Goal: Information Seeking & Learning: Compare options

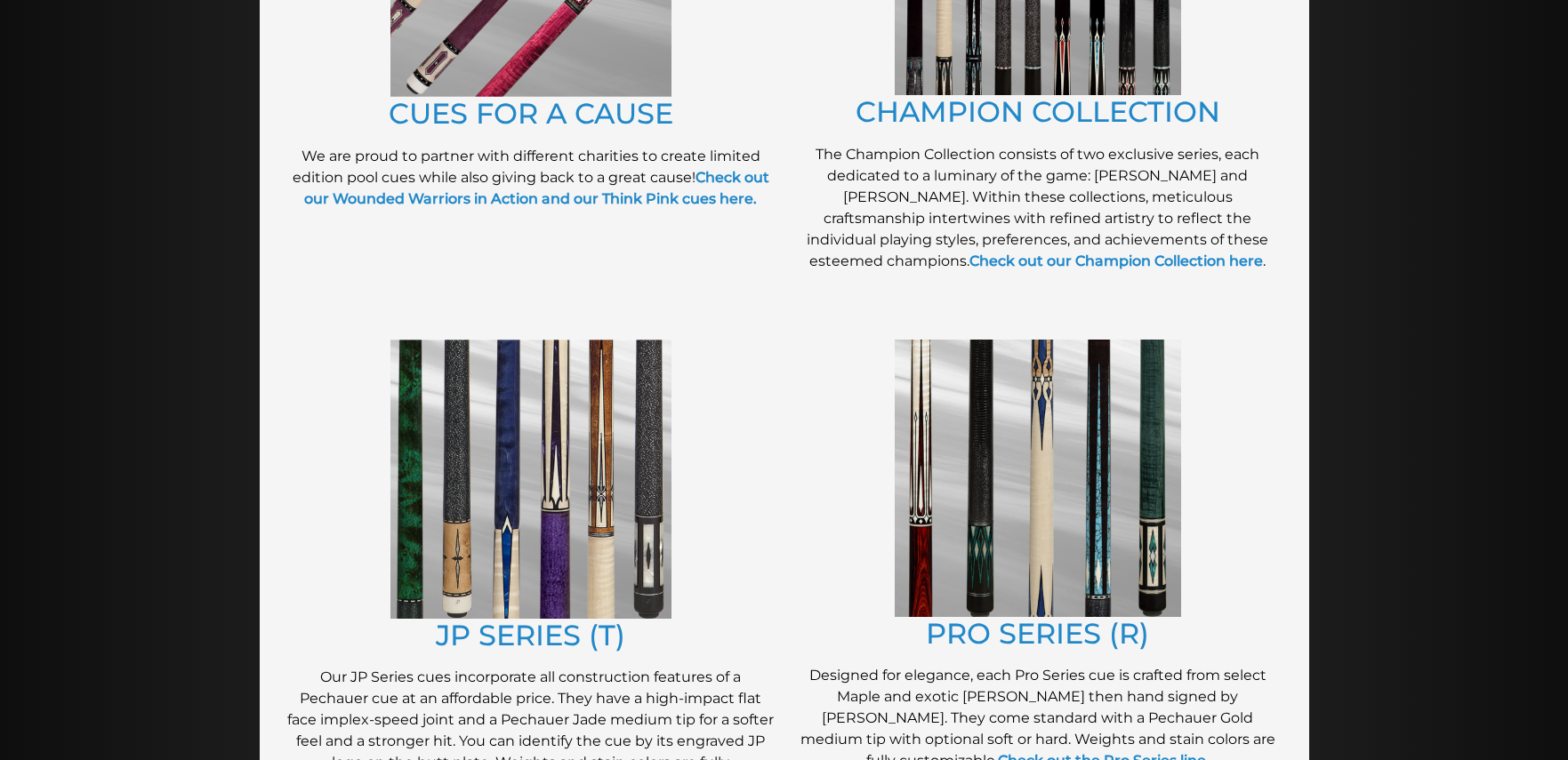
scroll to position [640, 0]
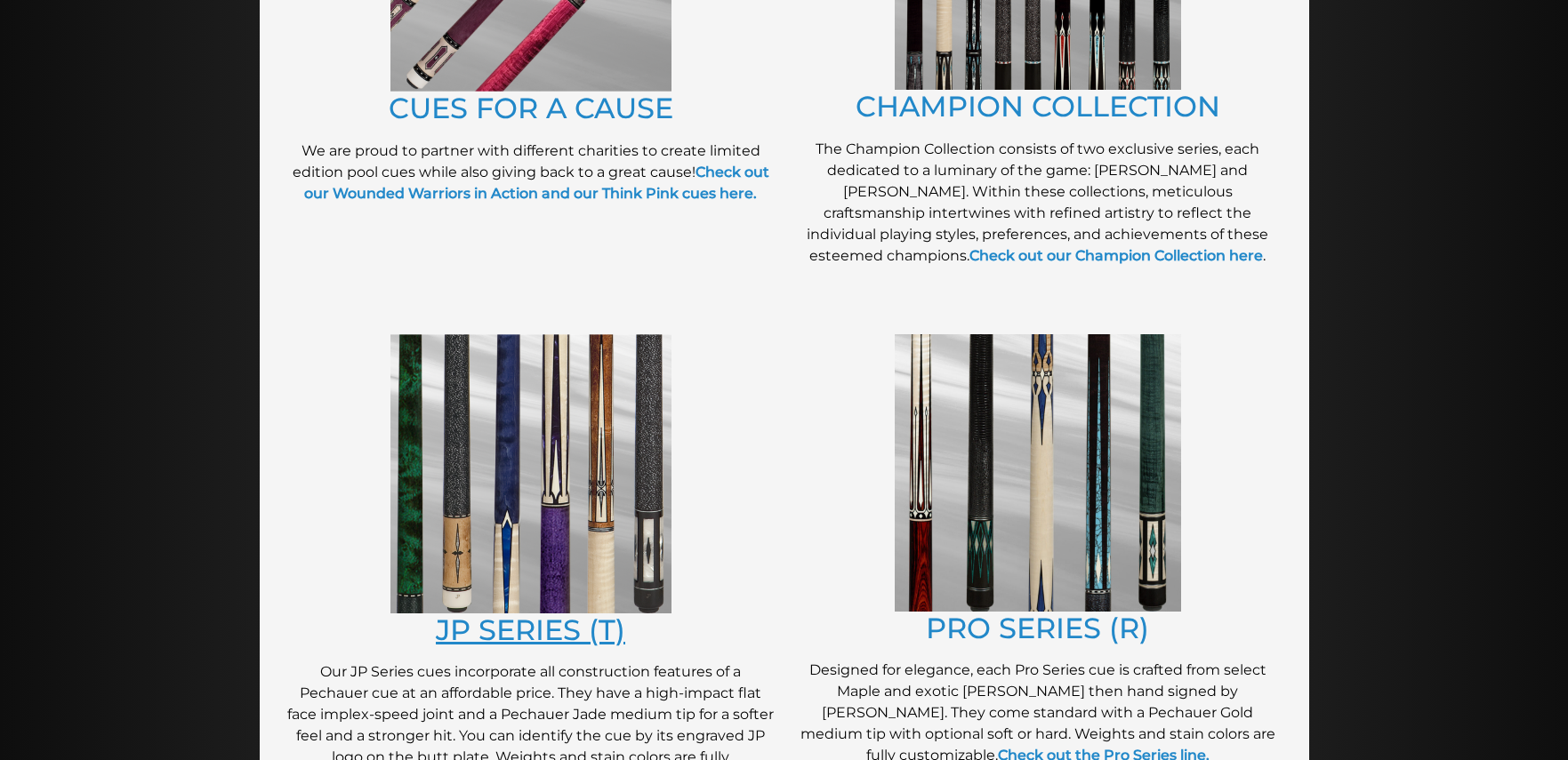
click at [491, 640] on link "JP SERIES (T)" at bounding box center [530, 630] width 189 height 34
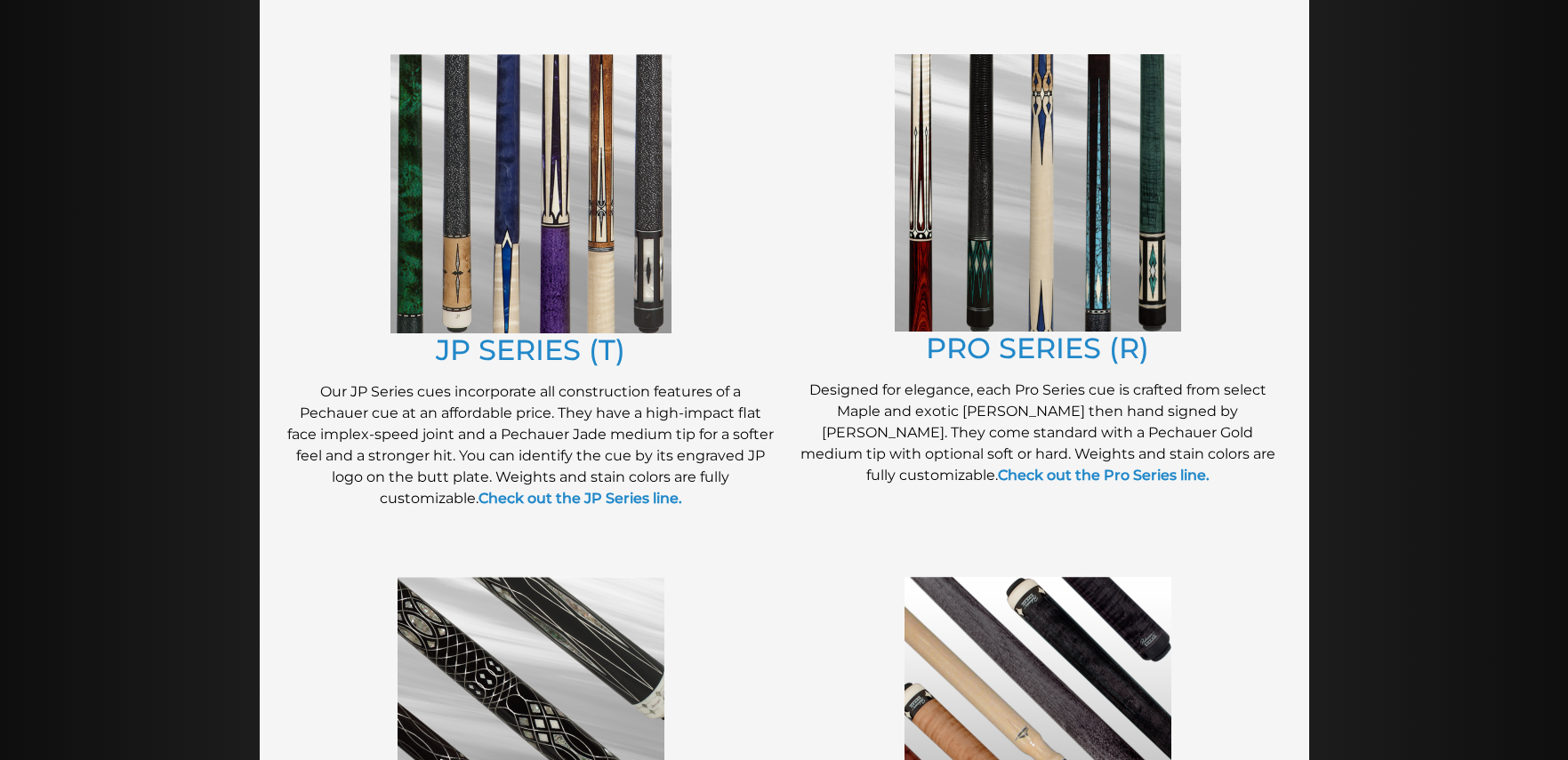
scroll to position [912, 0]
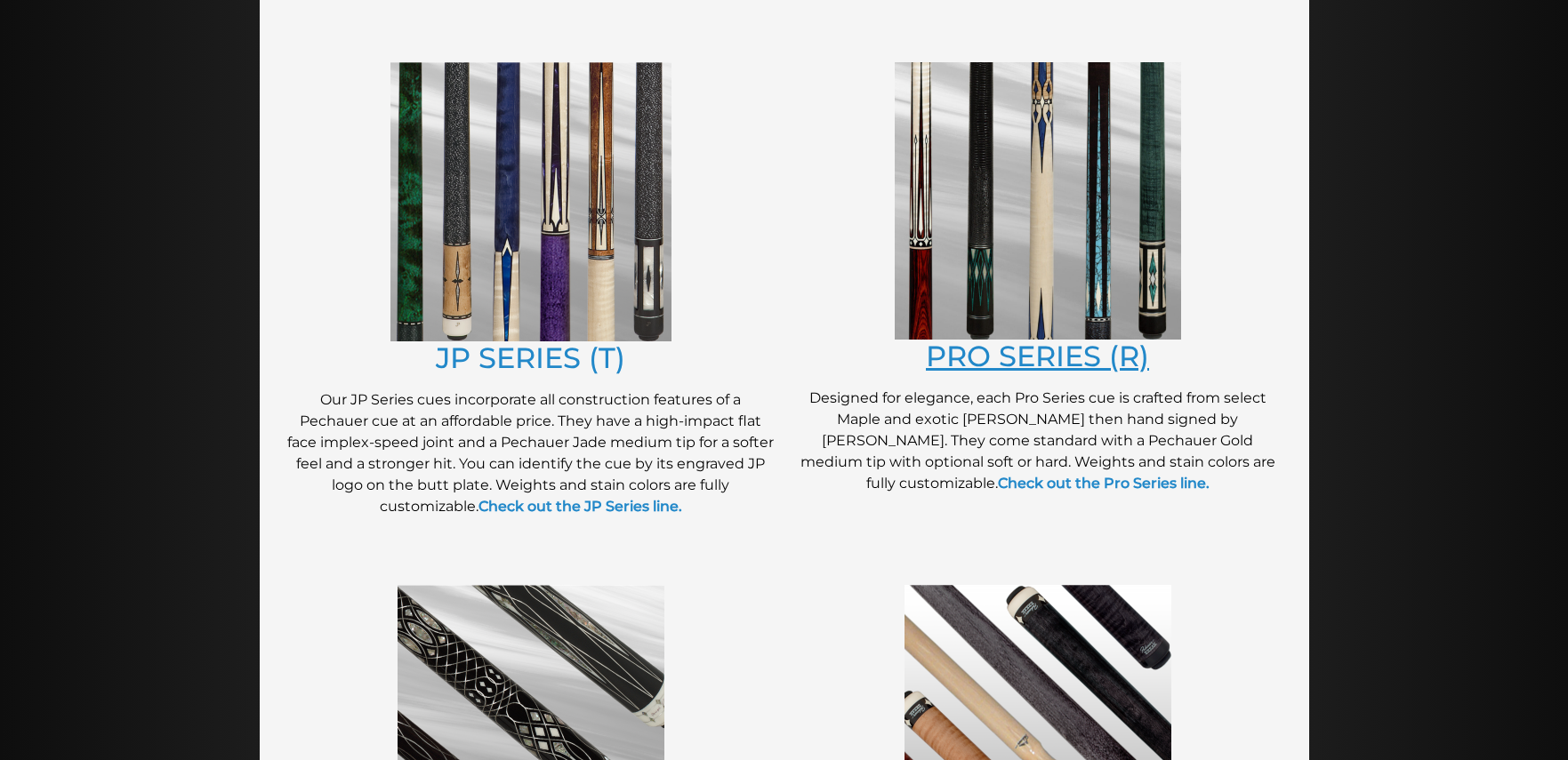
click at [1028, 359] on link "PRO SERIES (R)" at bounding box center [1037, 356] width 223 height 34
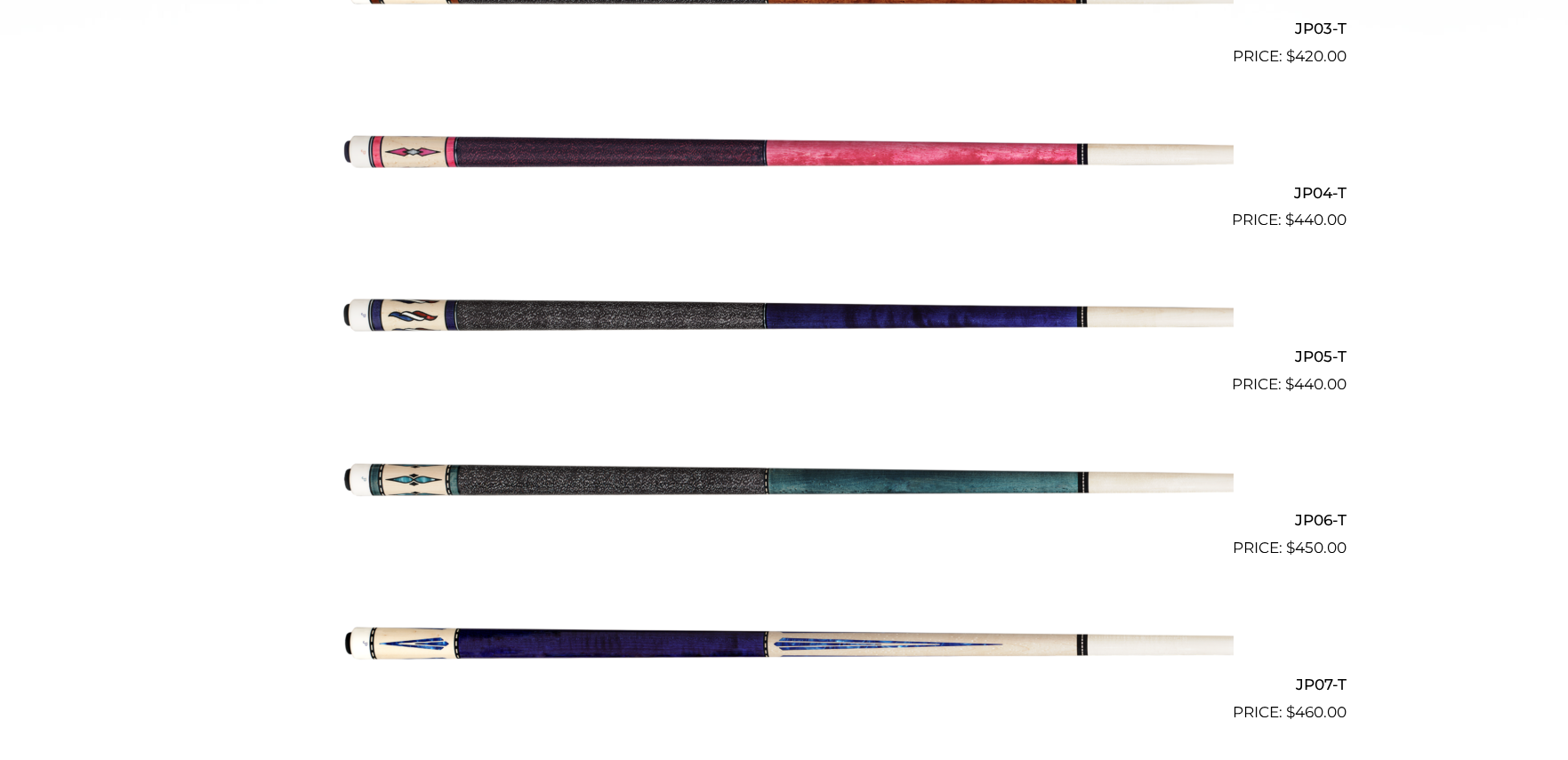
scroll to position [1026, 0]
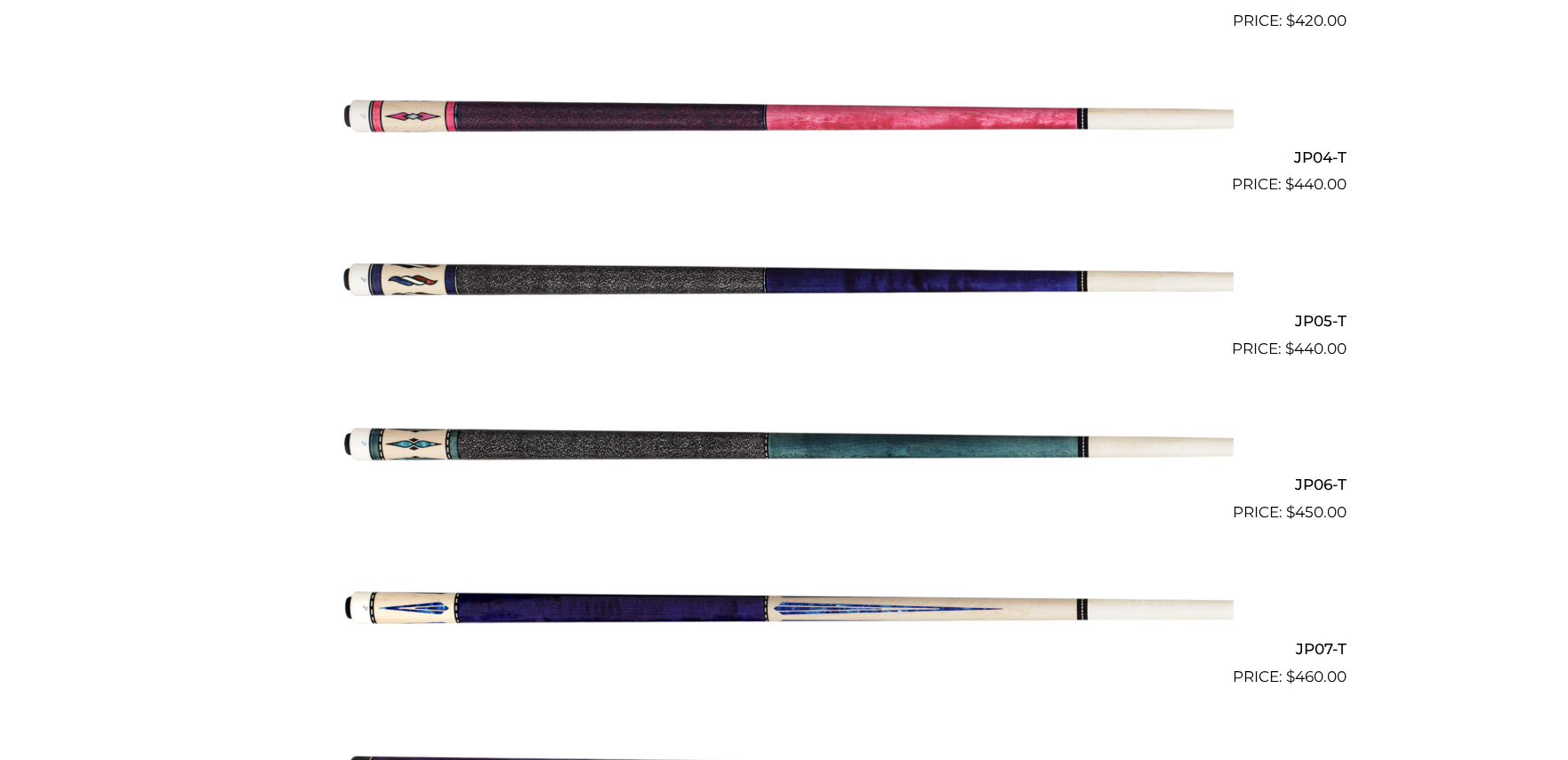
click at [694, 445] on img at bounding box center [784, 442] width 898 height 149
click at [702, 611] on img at bounding box center [784, 606] width 898 height 149
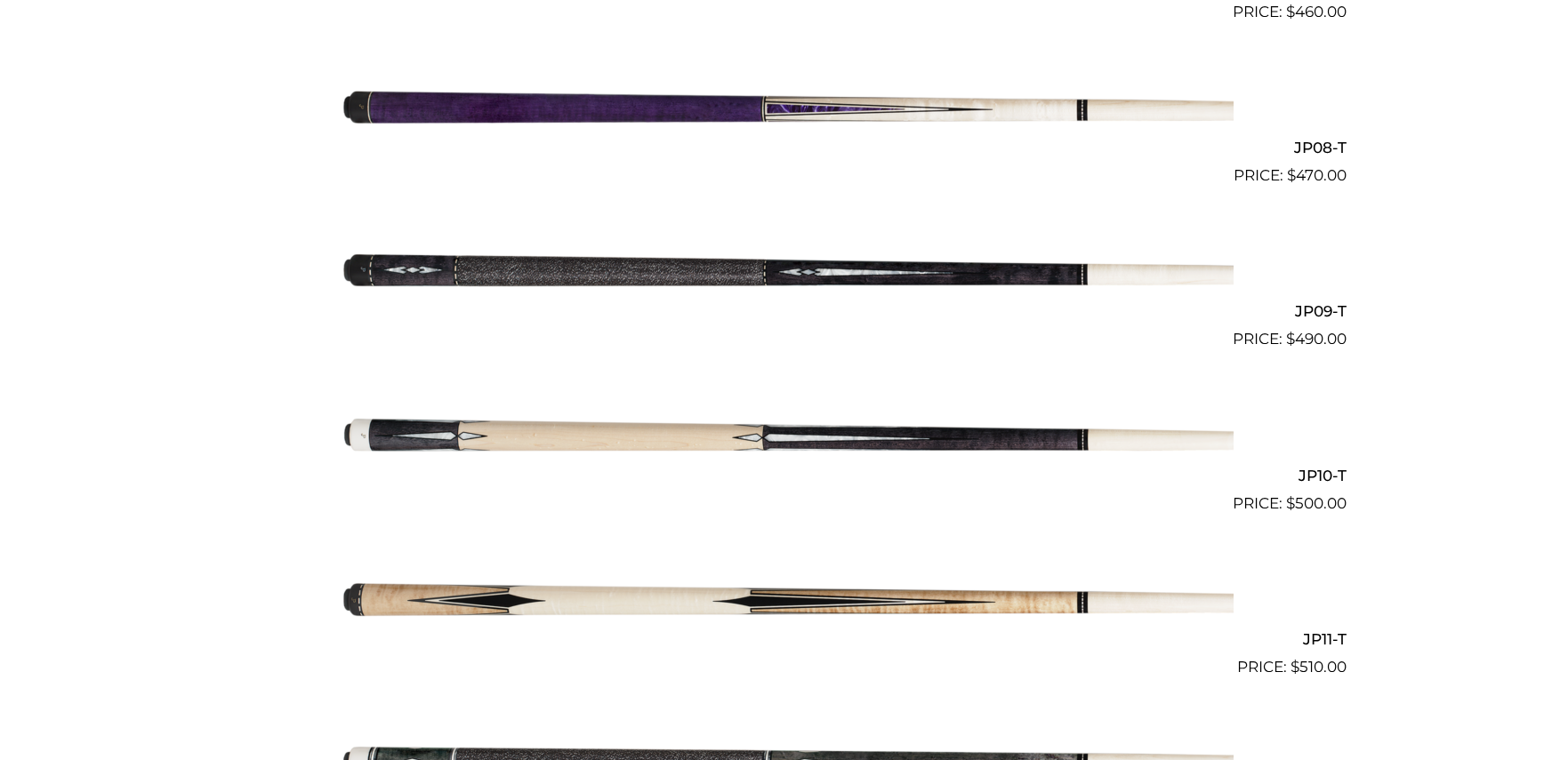
scroll to position [1692, 0]
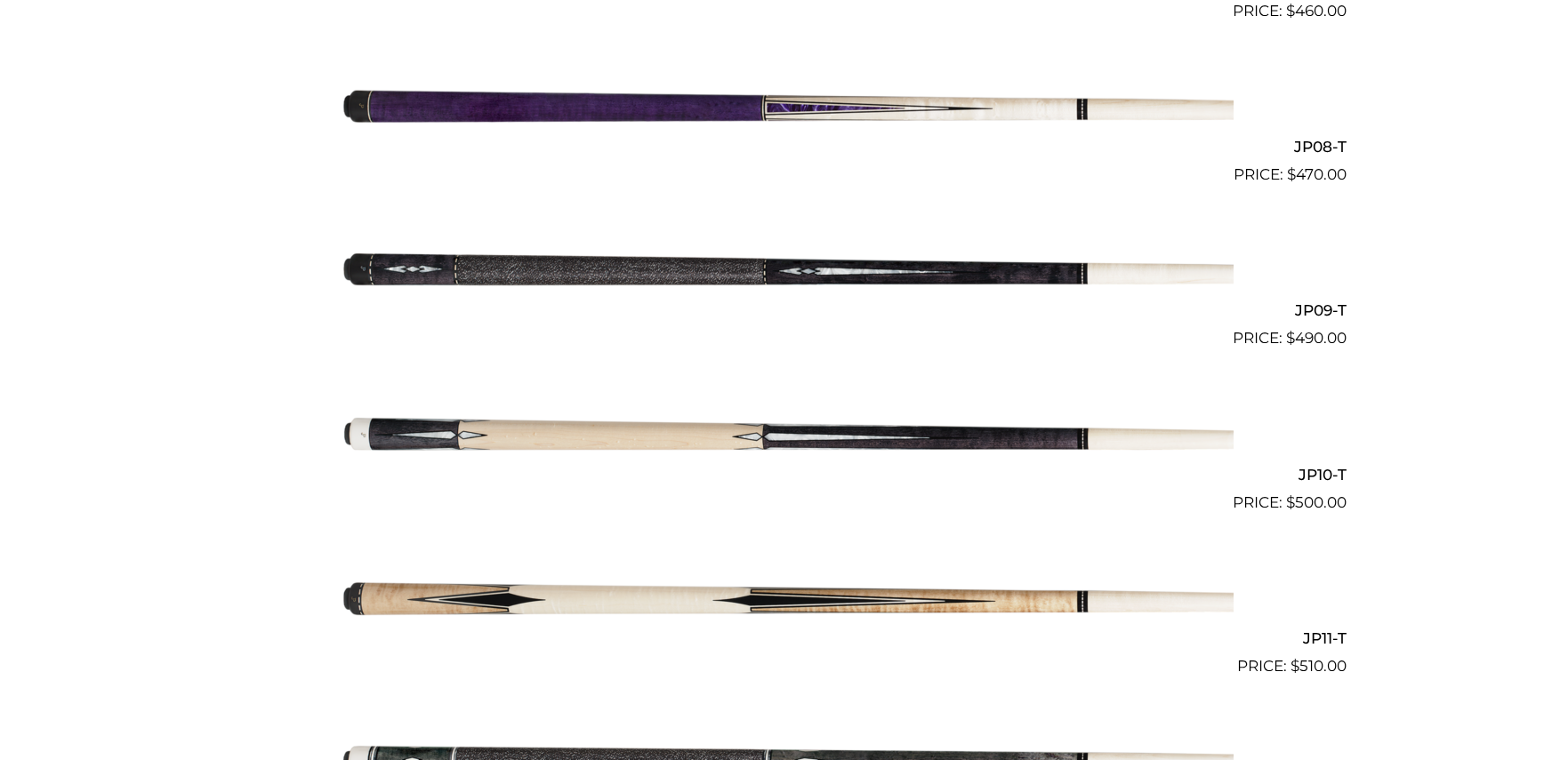
click at [717, 264] on img at bounding box center [784, 268] width 898 height 149
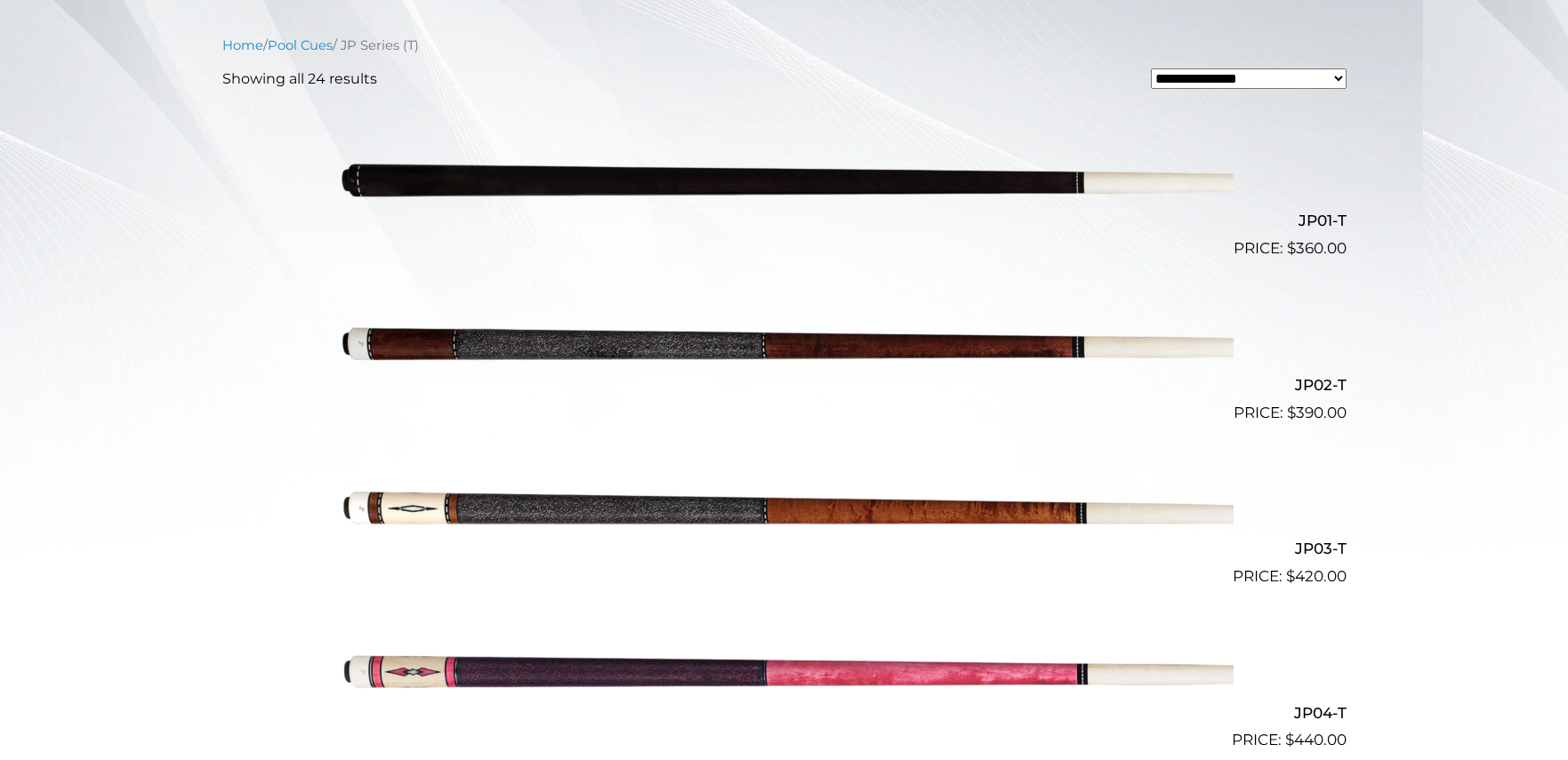
scroll to position [0, 0]
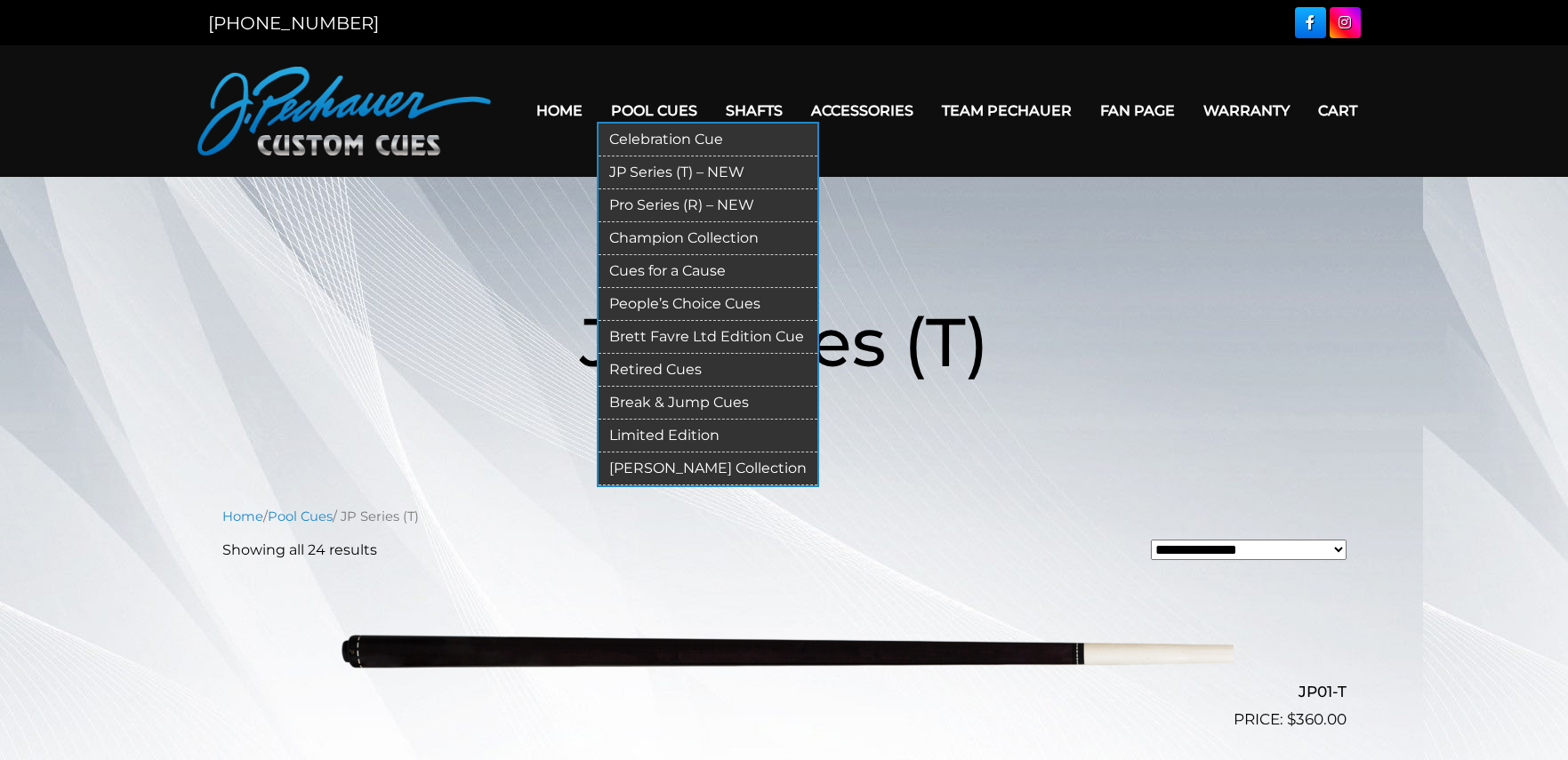
click at [670, 309] on link "People’s Choice Cues" at bounding box center [707, 304] width 218 height 33
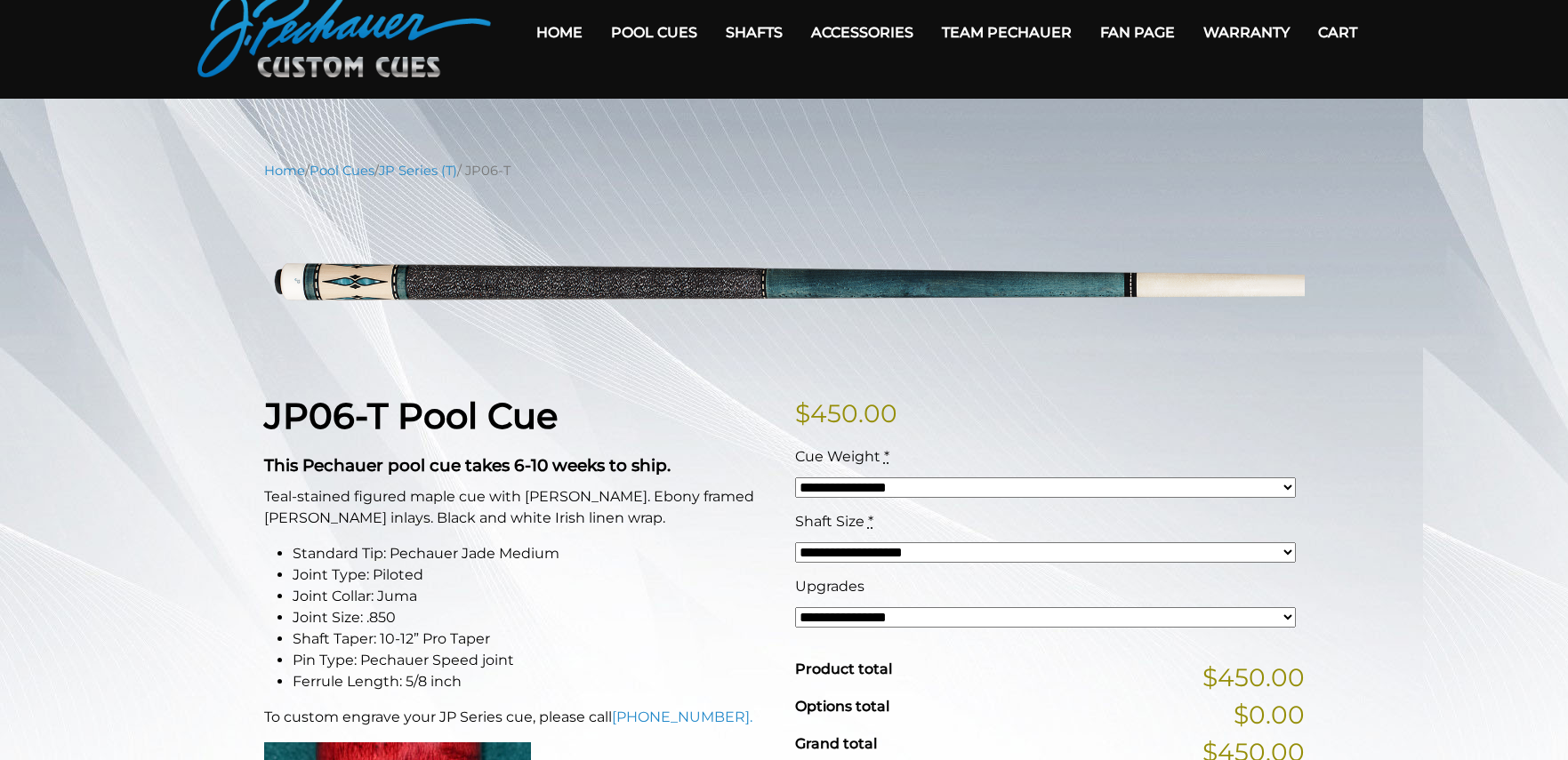
scroll to position [23, 0]
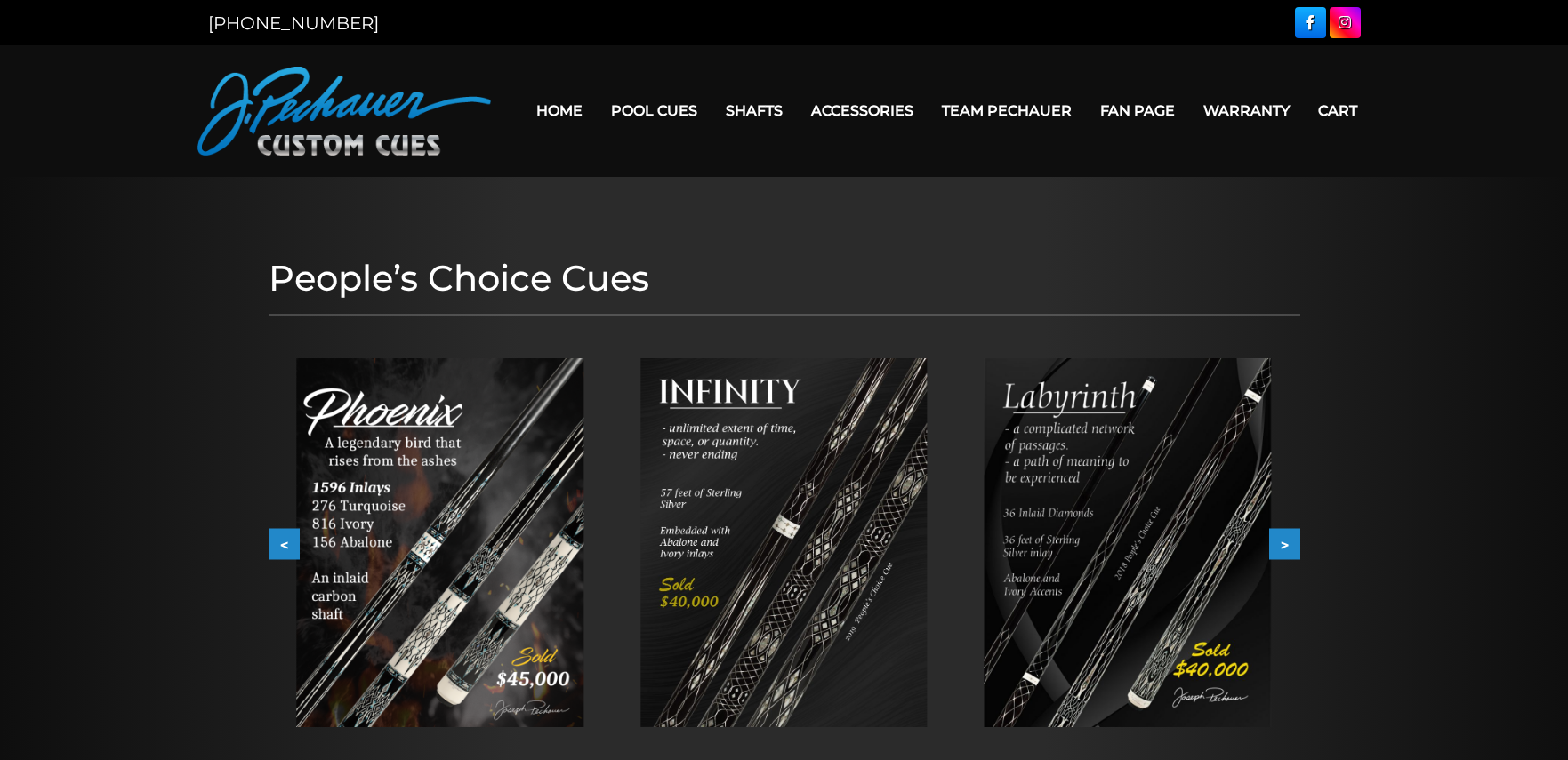
click at [838, 581] on img at bounding box center [783, 542] width 287 height 369
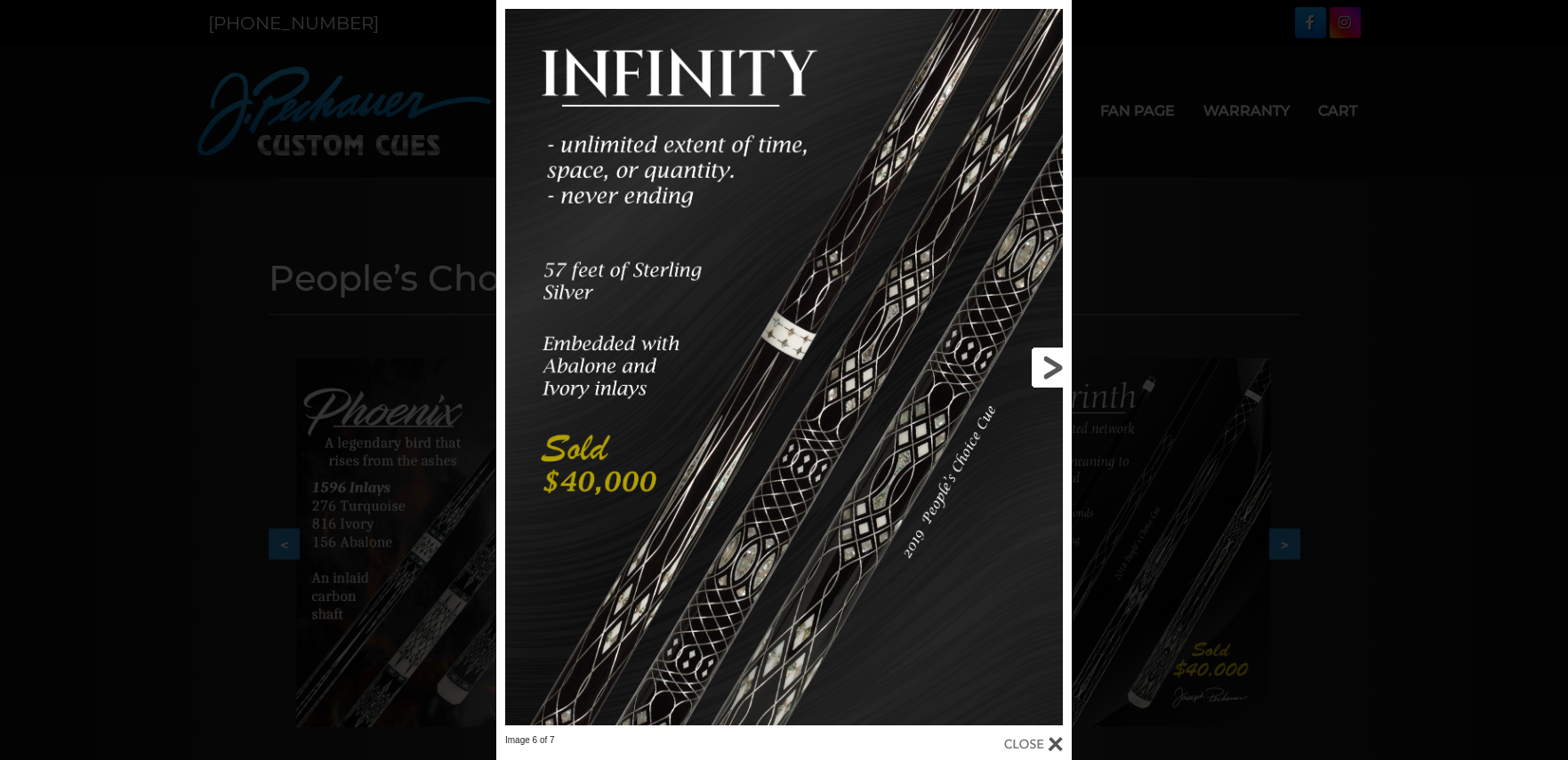
click at [873, 443] on link at bounding box center [943, 367] width 259 height 734
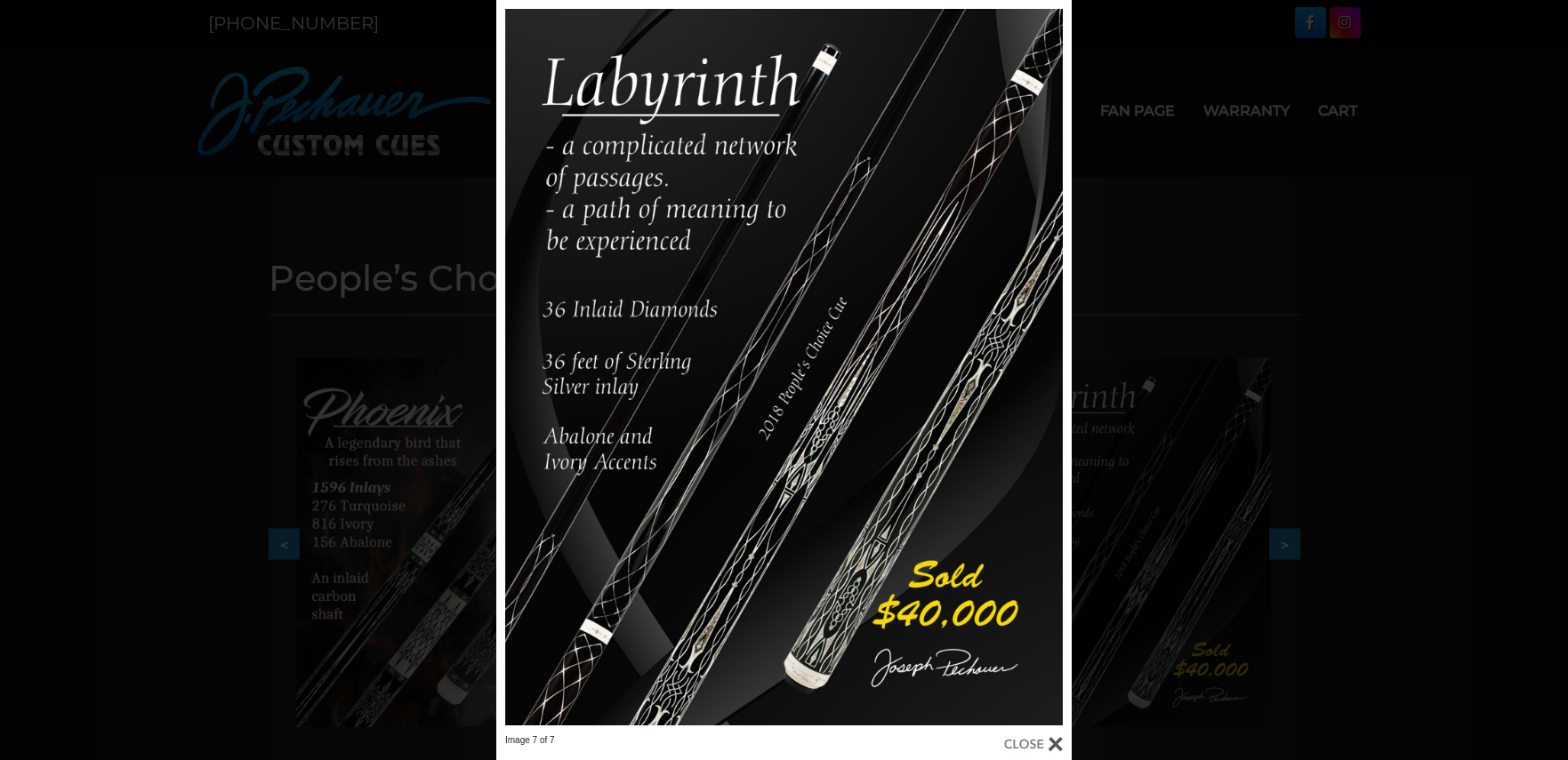
click at [1059, 736] on div at bounding box center [1033, 744] width 59 height 20
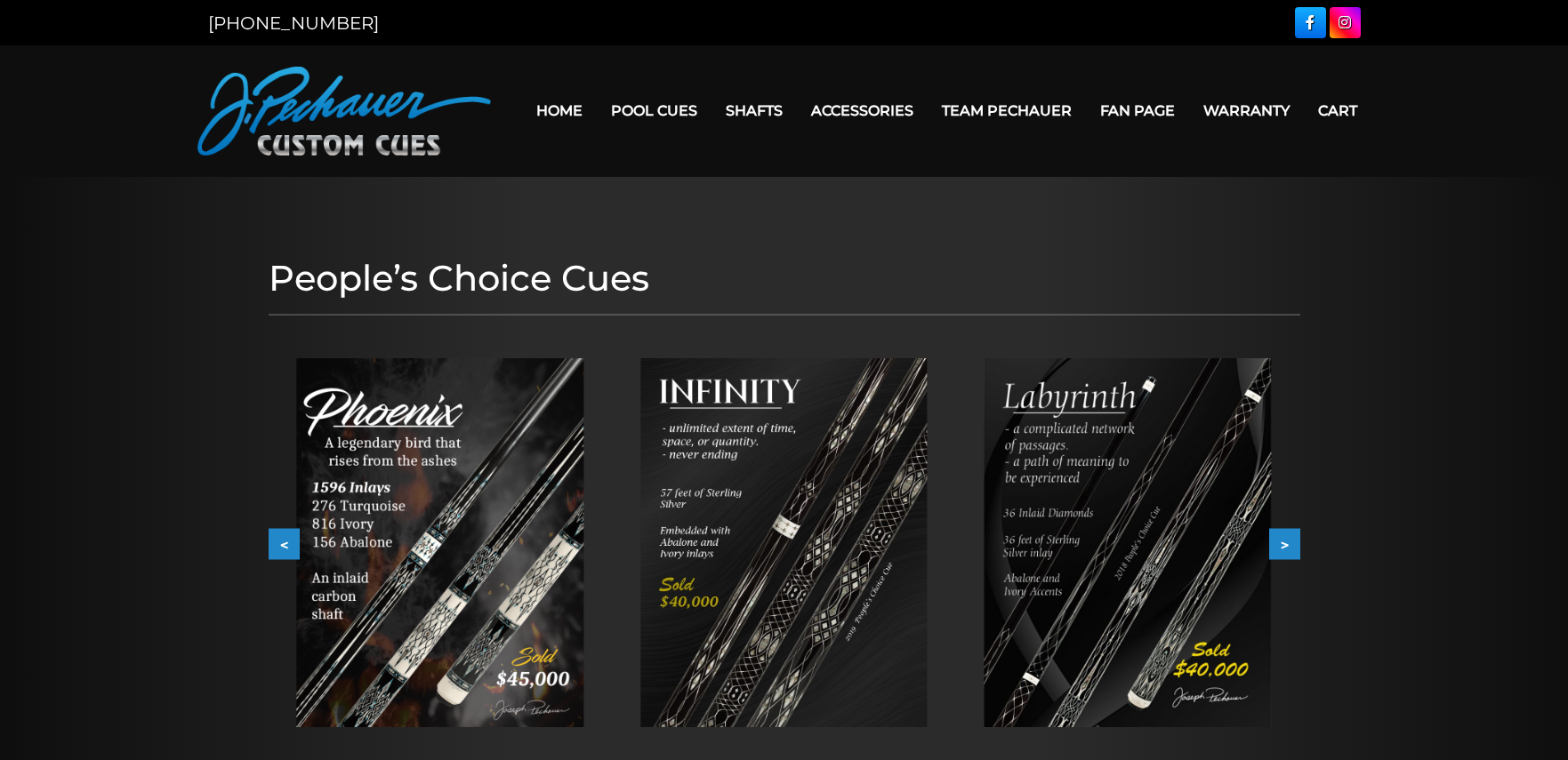
click at [827, 480] on img at bounding box center [783, 542] width 287 height 369
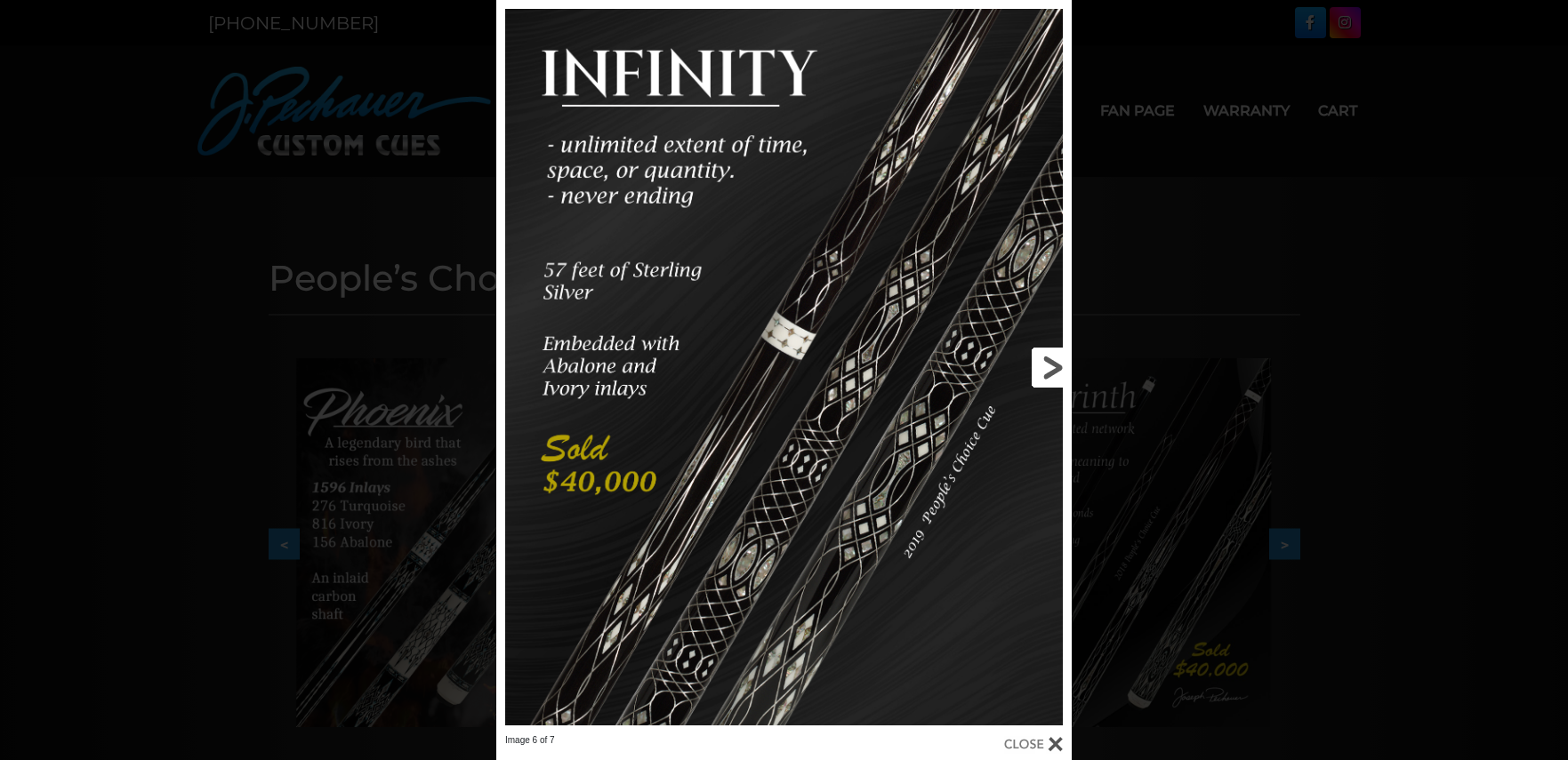
click at [848, 405] on link at bounding box center [943, 367] width 259 height 734
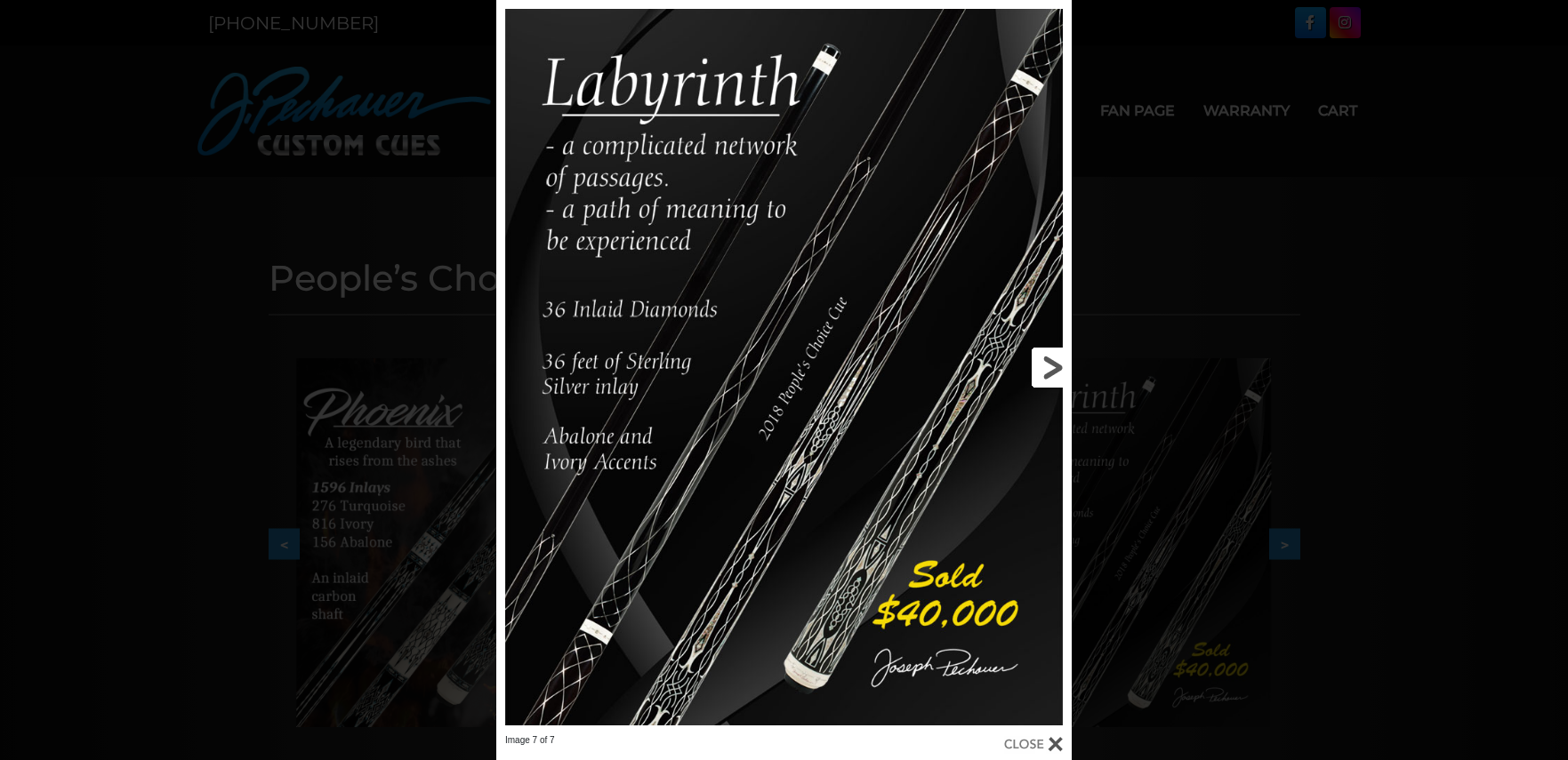
click at [1050, 370] on link at bounding box center [943, 367] width 259 height 734
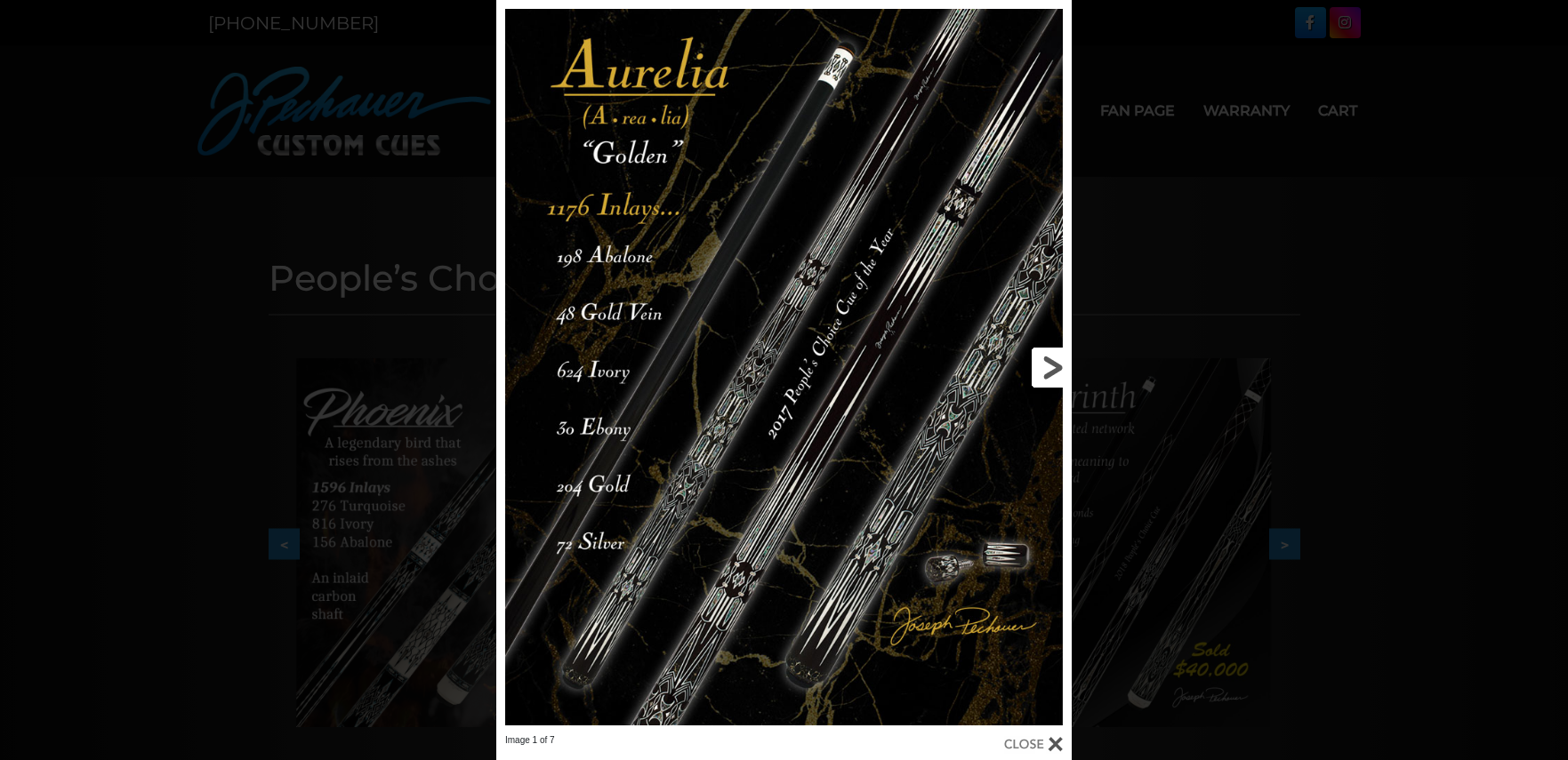
click at [1045, 363] on link at bounding box center [943, 367] width 259 height 734
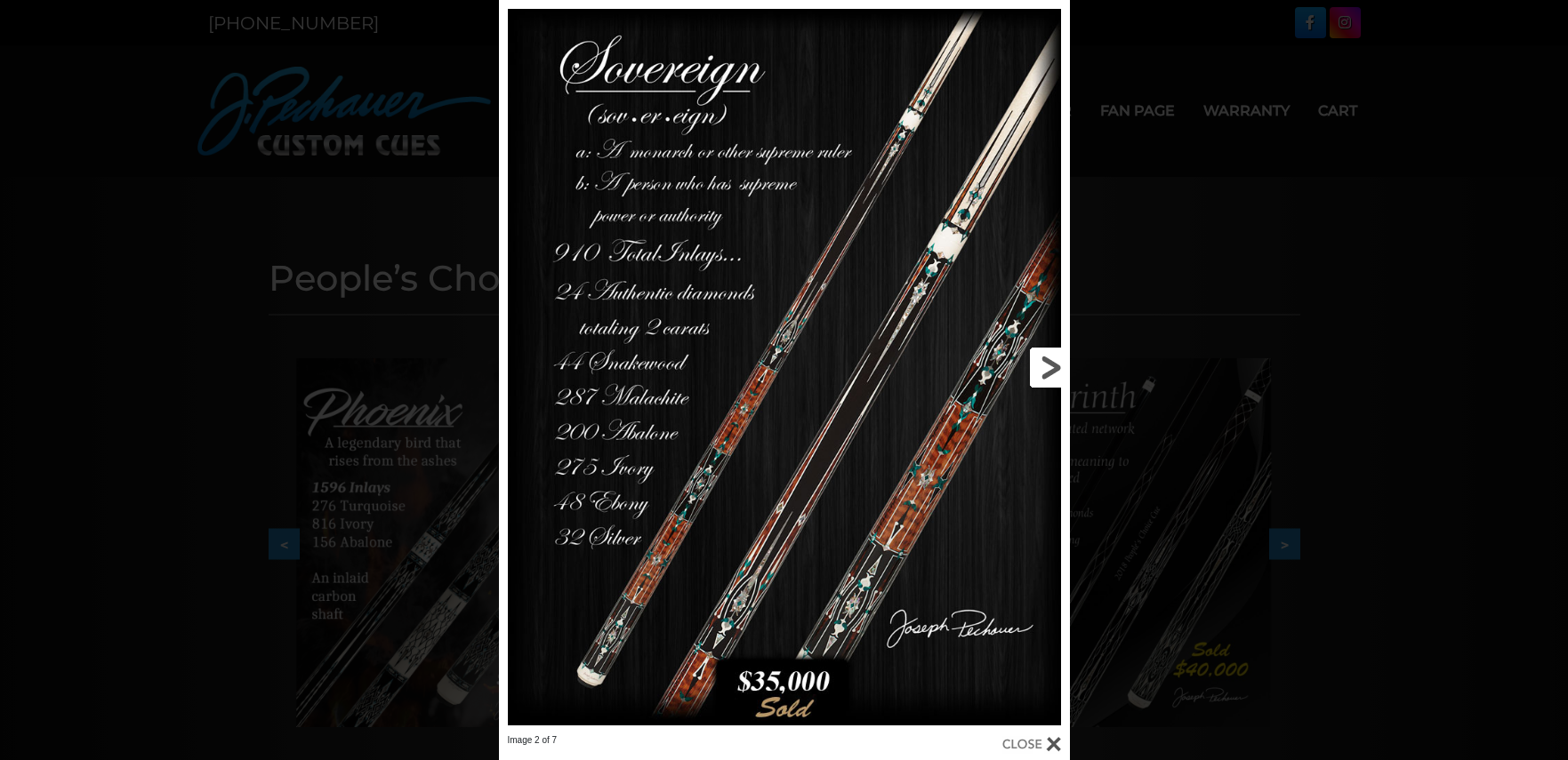
click at [1045, 363] on link at bounding box center [942, 367] width 257 height 734
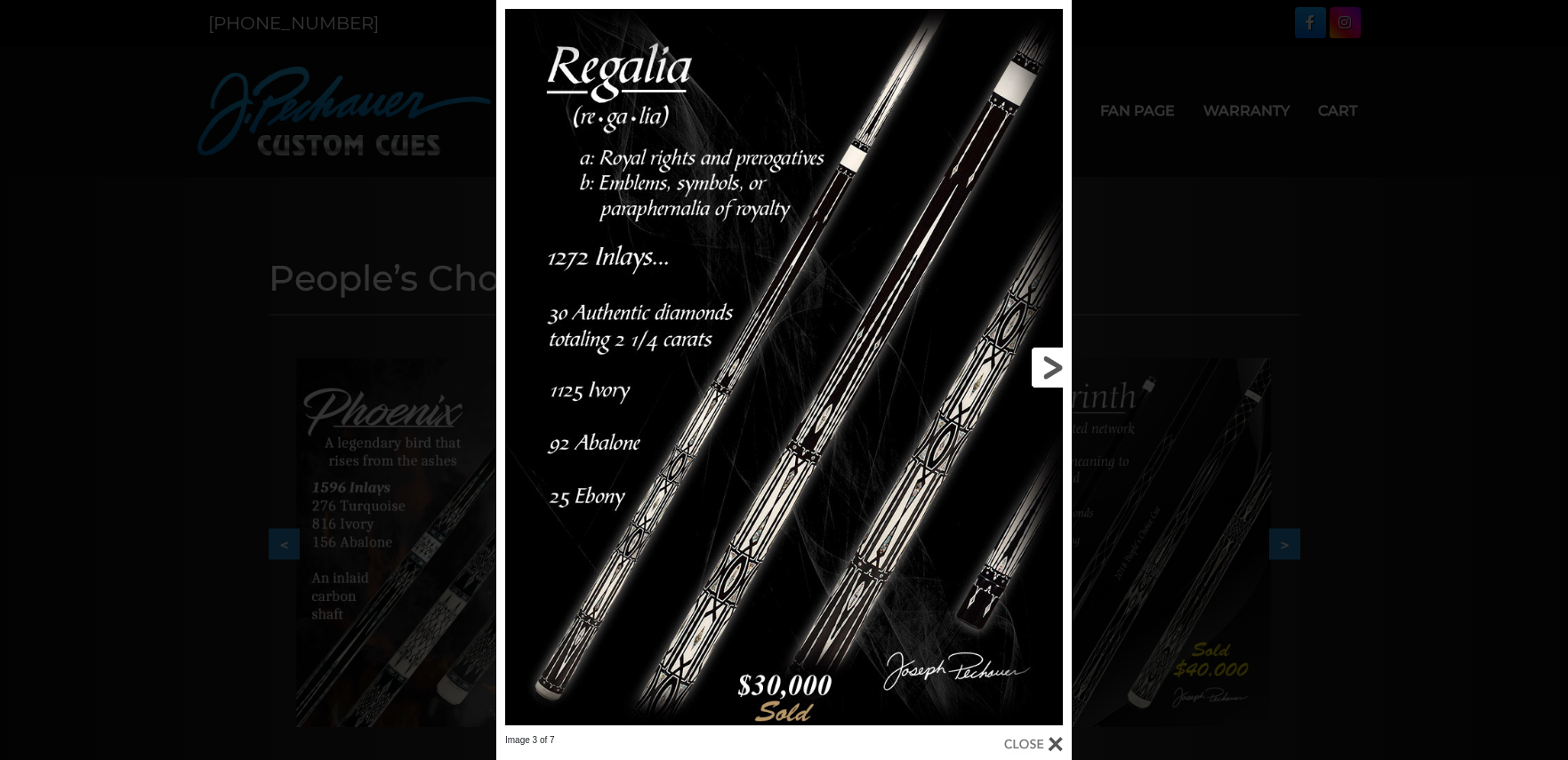
click at [1045, 363] on link at bounding box center [943, 367] width 259 height 734
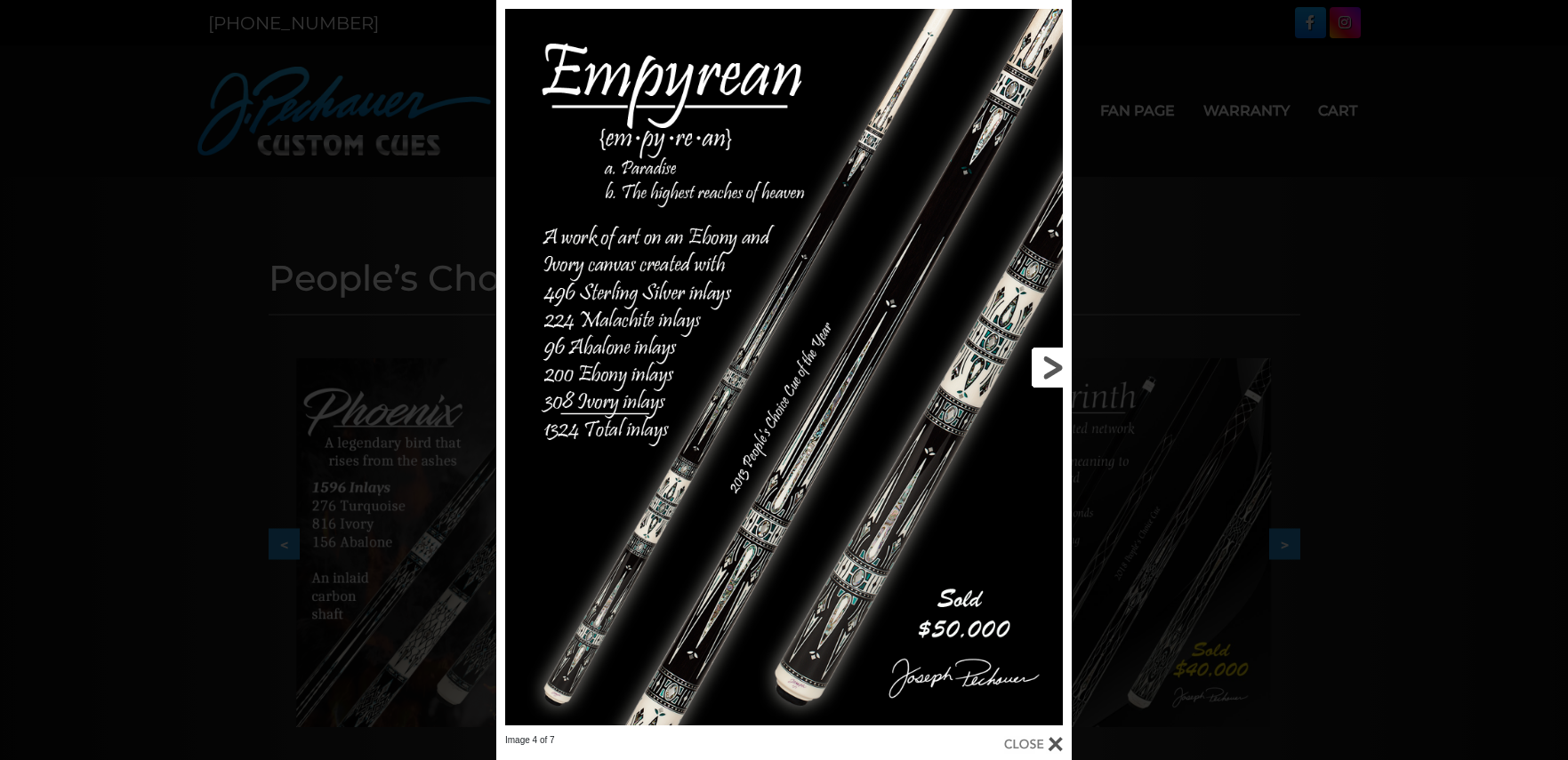
click at [1050, 364] on link at bounding box center [943, 367] width 259 height 734
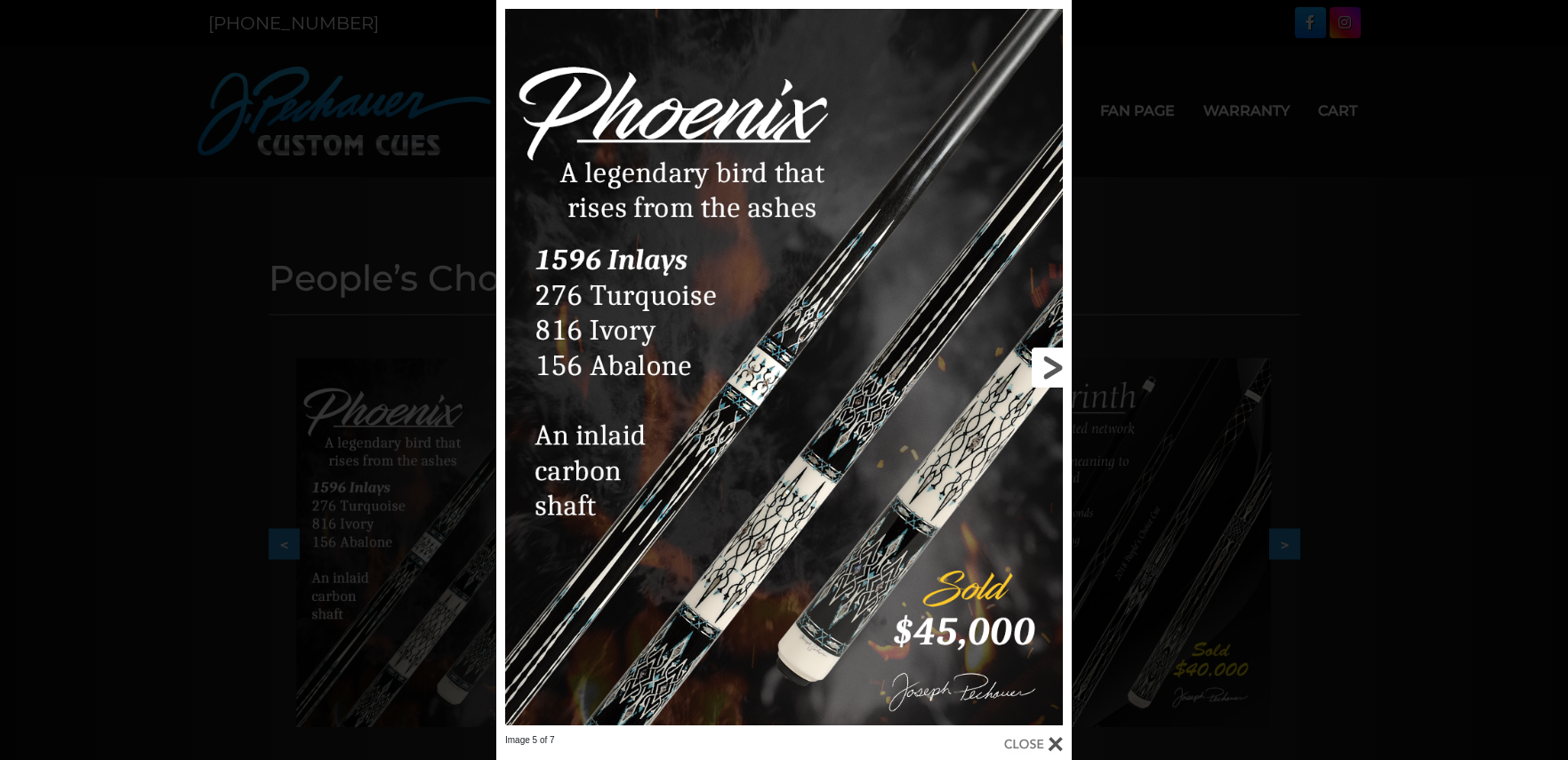
click at [1050, 364] on link at bounding box center [943, 367] width 259 height 734
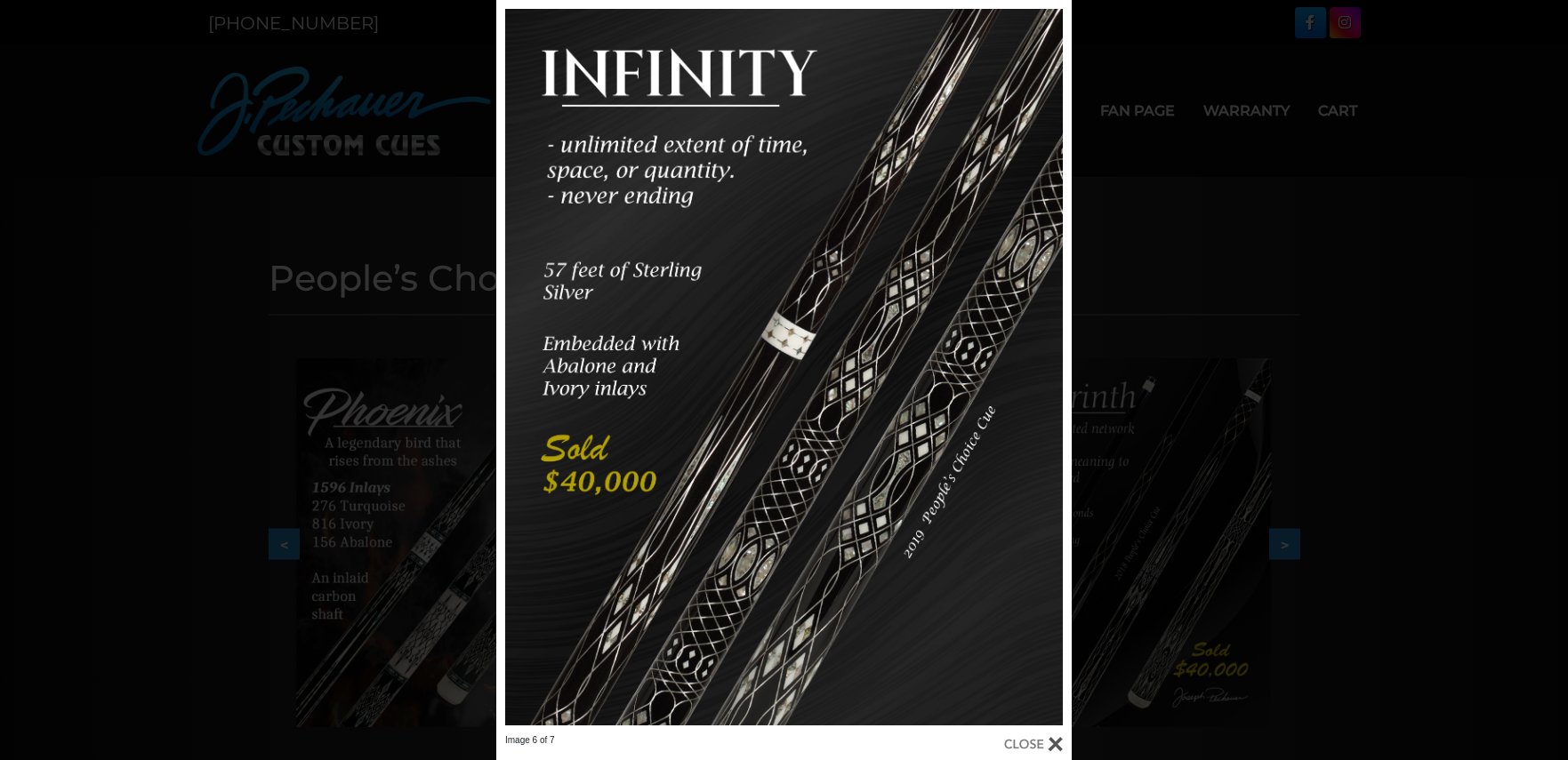
click at [1047, 739] on div at bounding box center [1033, 744] width 59 height 20
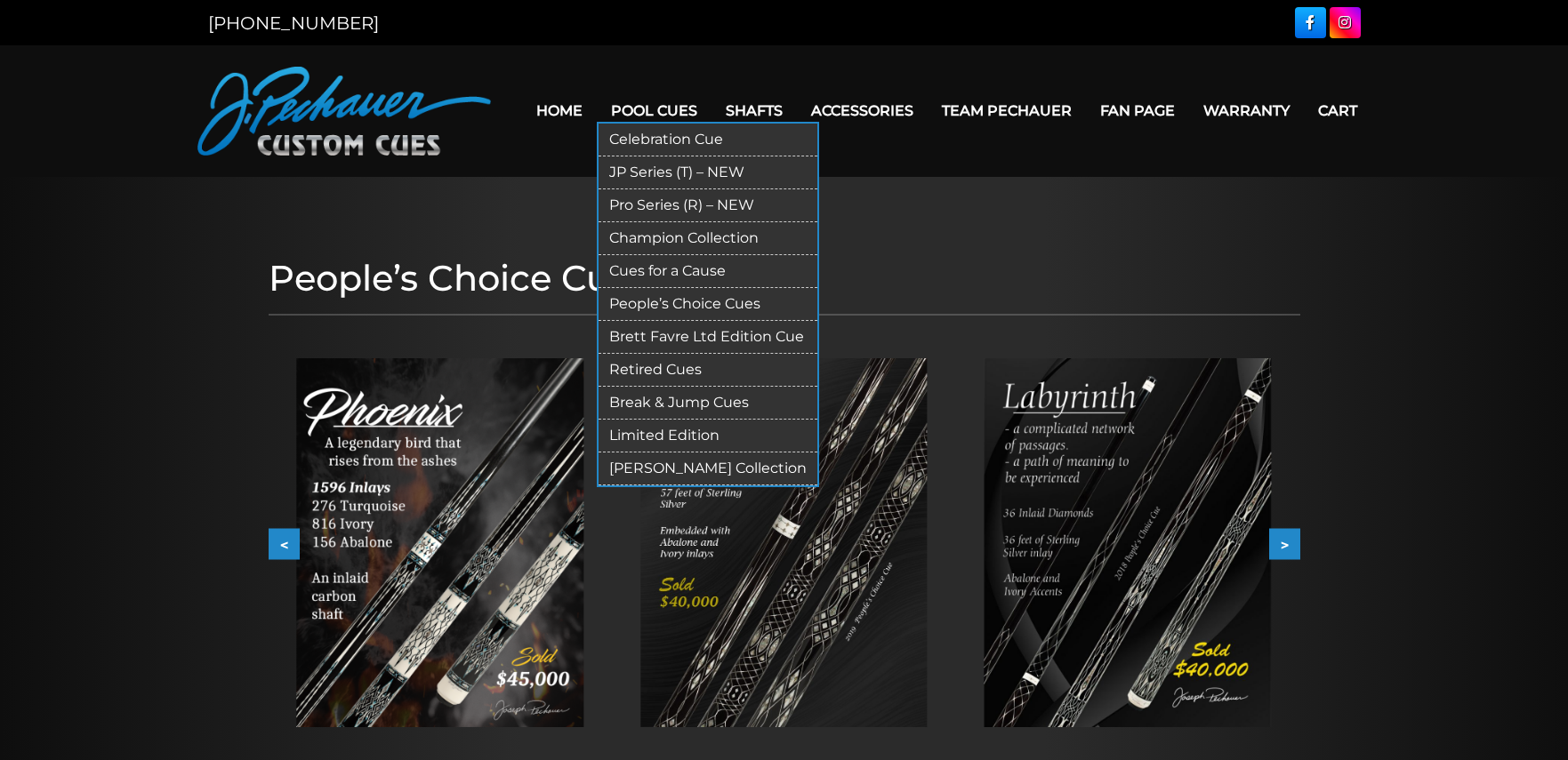
click at [691, 440] on link "Limited Edition" at bounding box center [707, 436] width 218 height 33
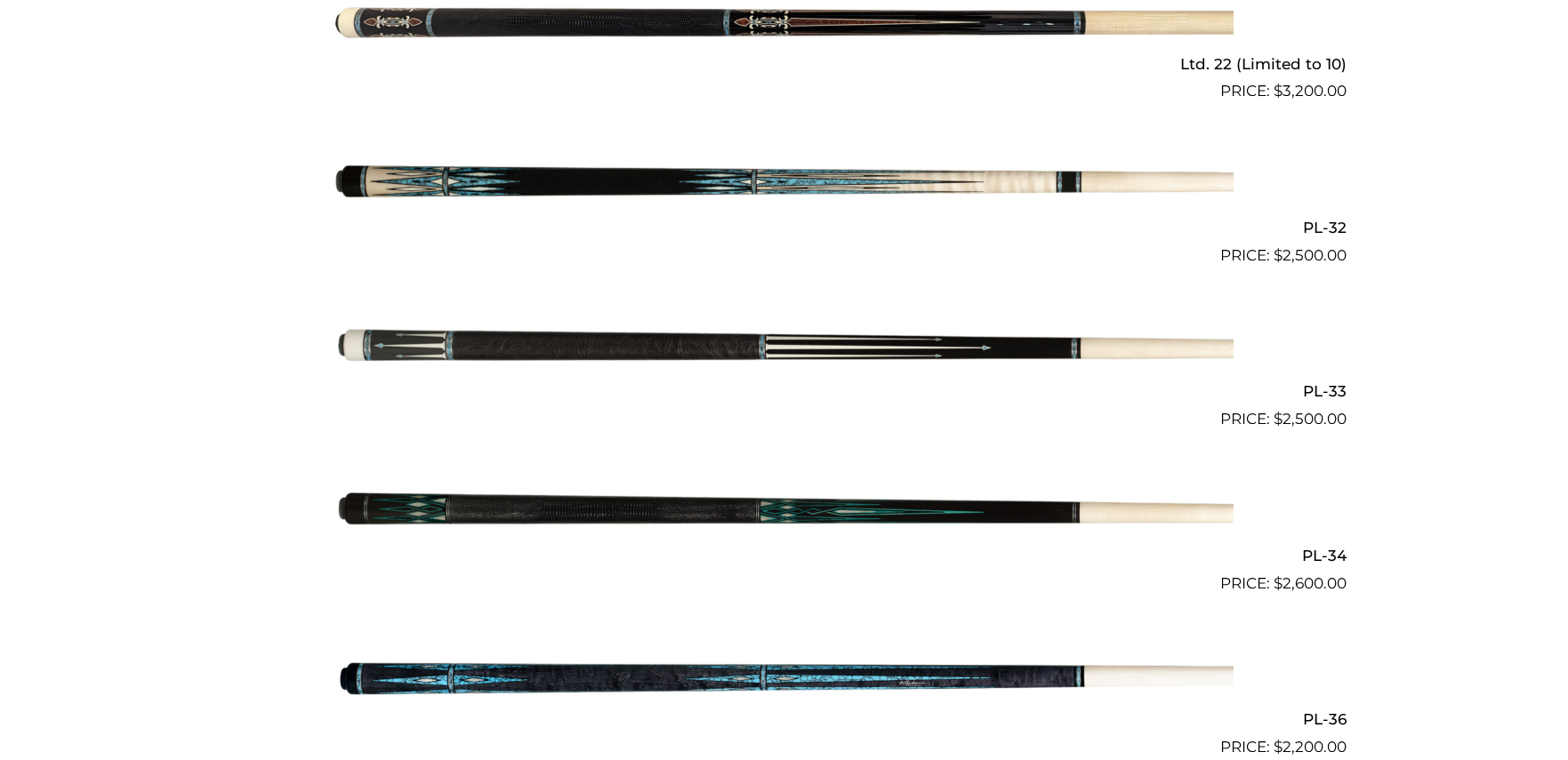
scroll to position [1156, 0]
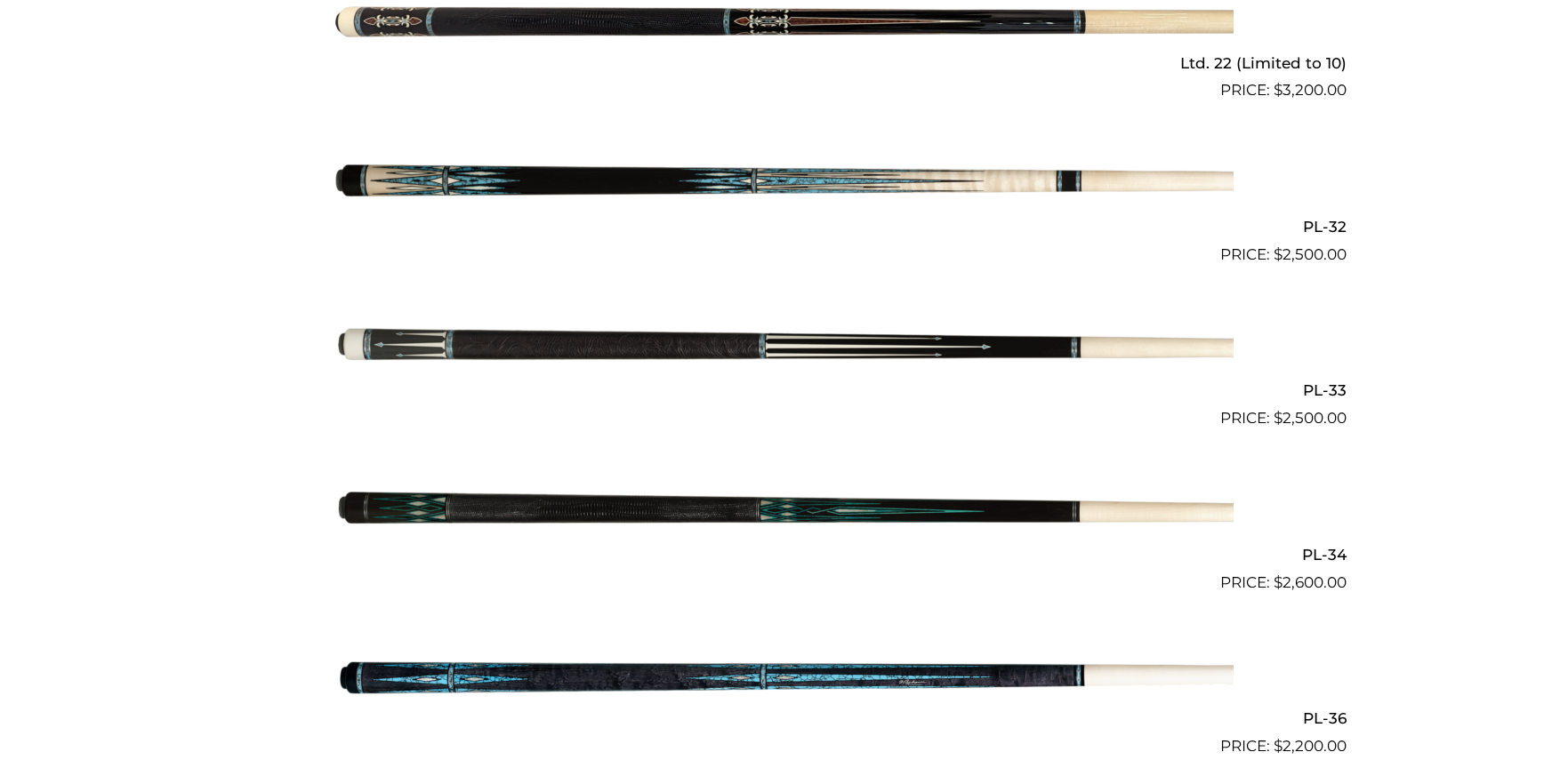
click at [745, 508] on img at bounding box center [784, 512] width 898 height 149
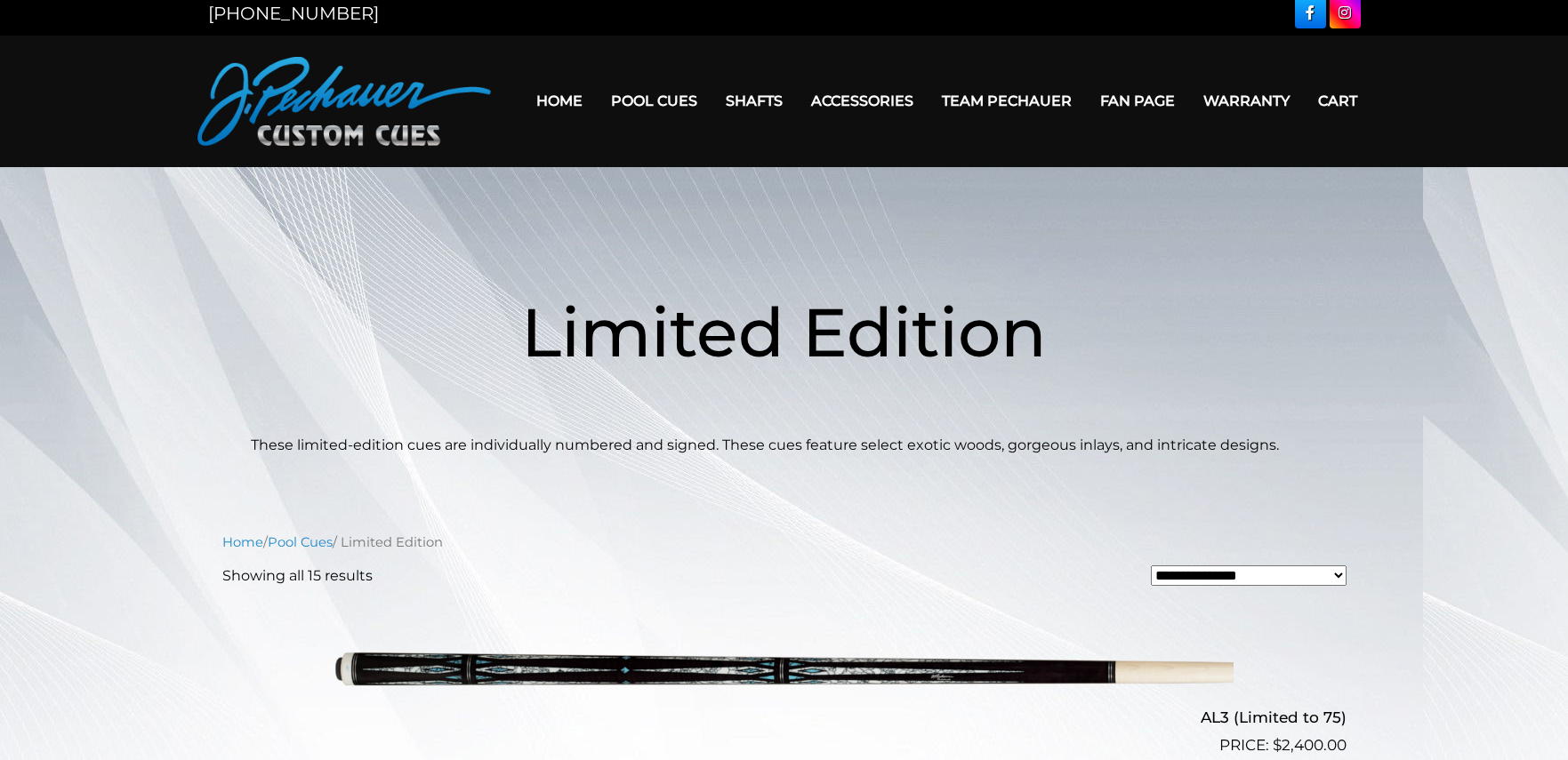
scroll to position [0, 0]
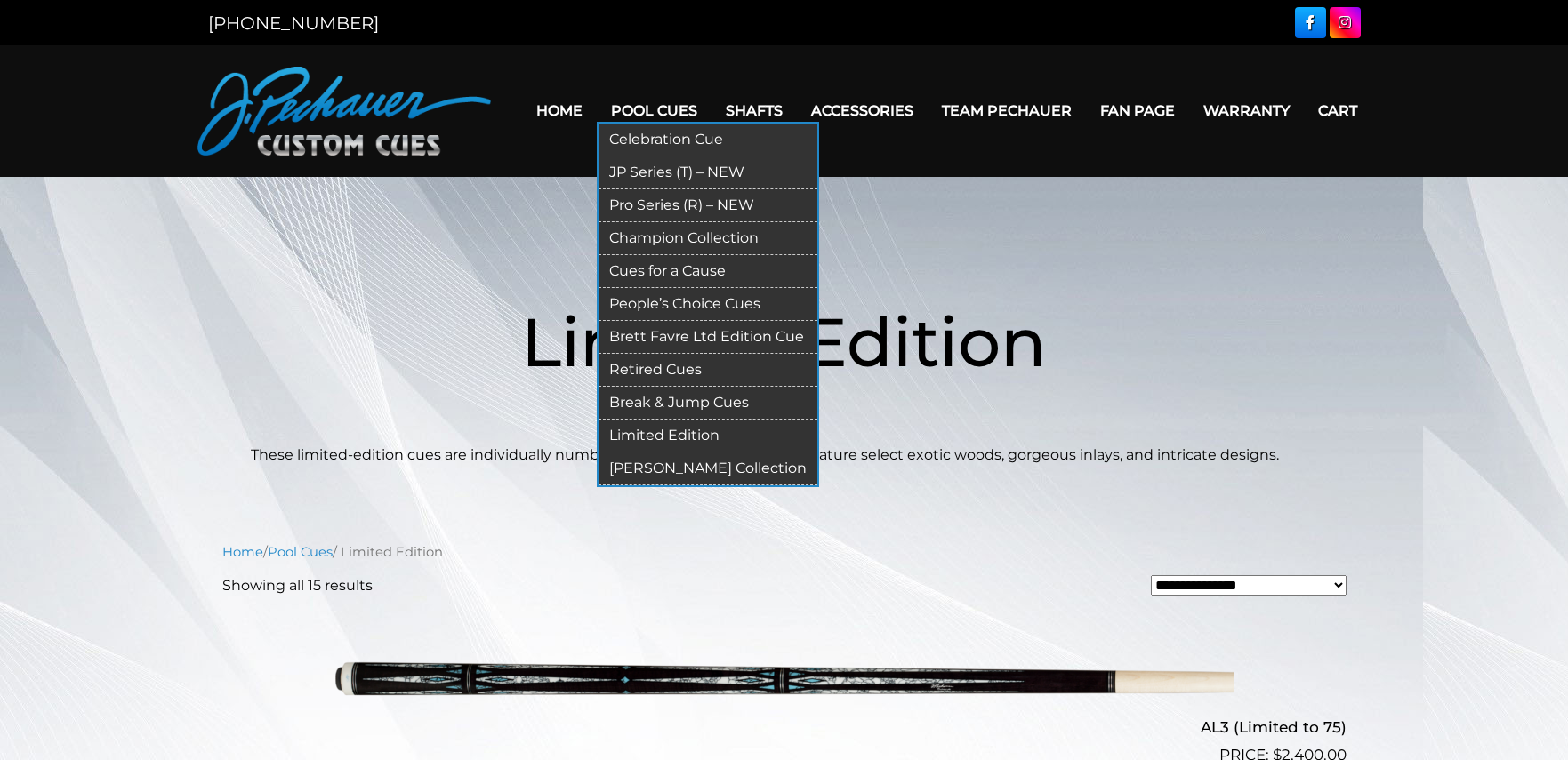
click at [685, 463] on link "[PERSON_NAME] Collection" at bounding box center [707, 468] width 218 height 33
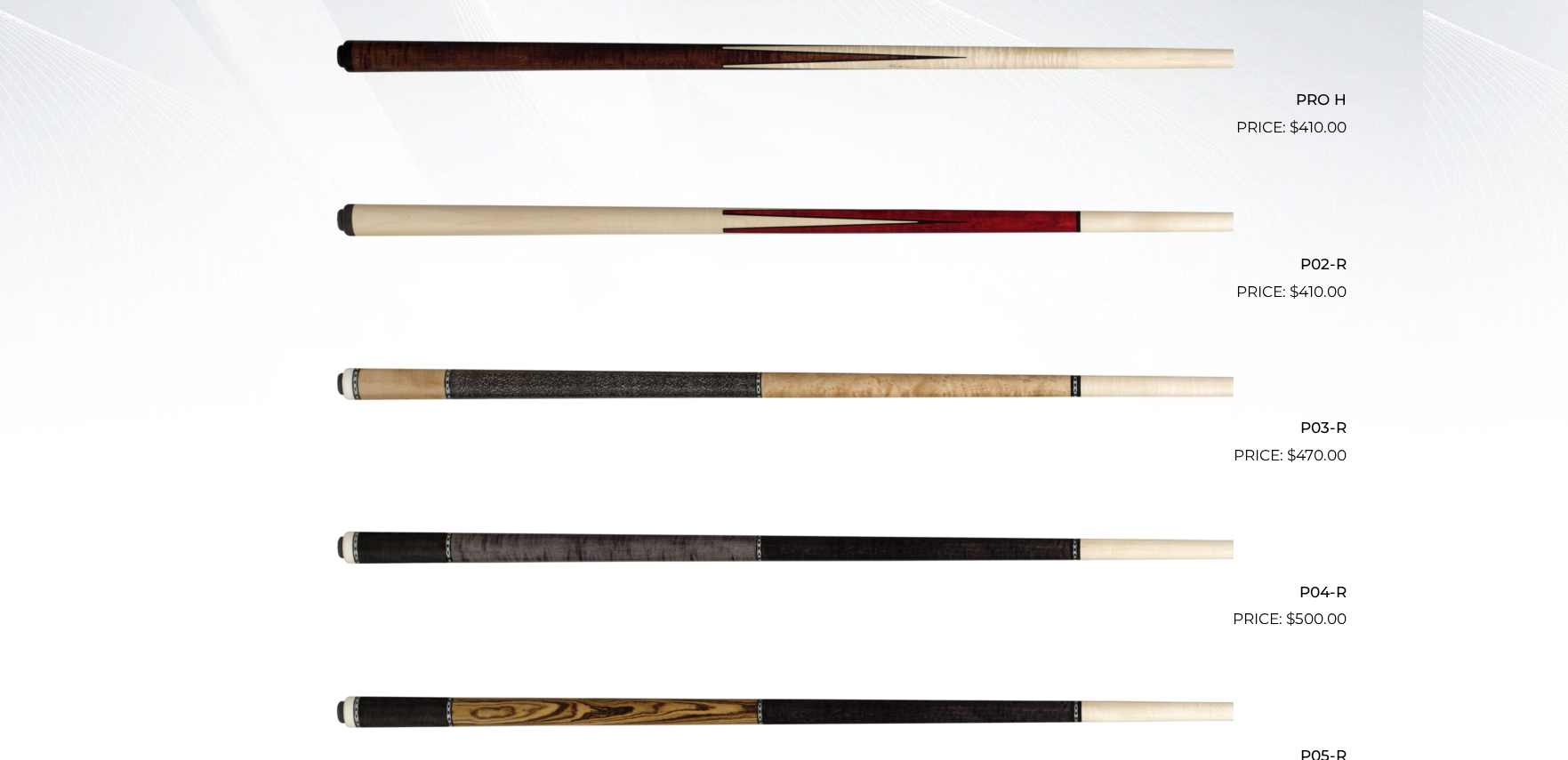
scroll to position [595, 0]
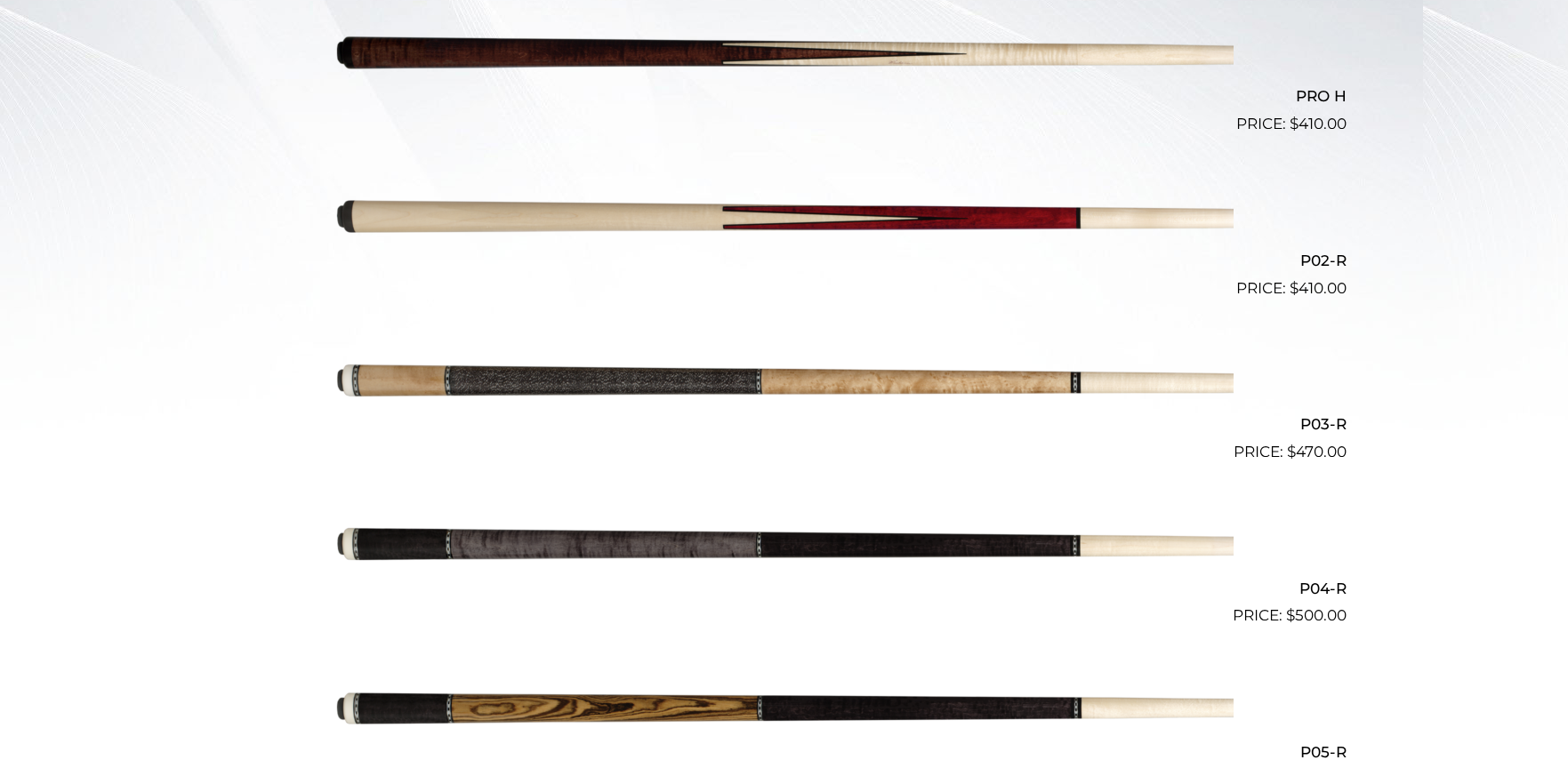
click at [577, 381] on img at bounding box center [784, 381] width 898 height 149
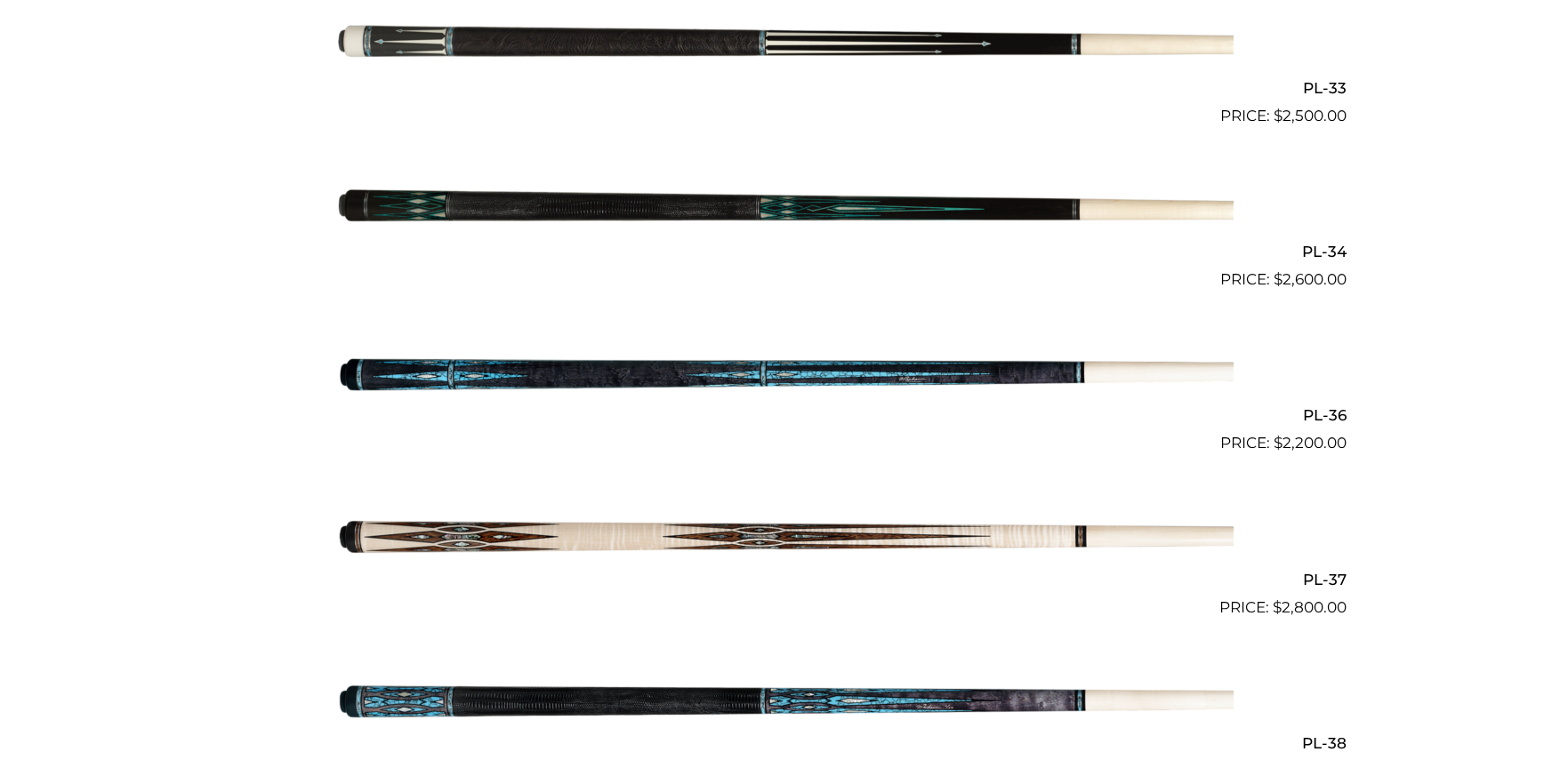
scroll to position [4544, 0]
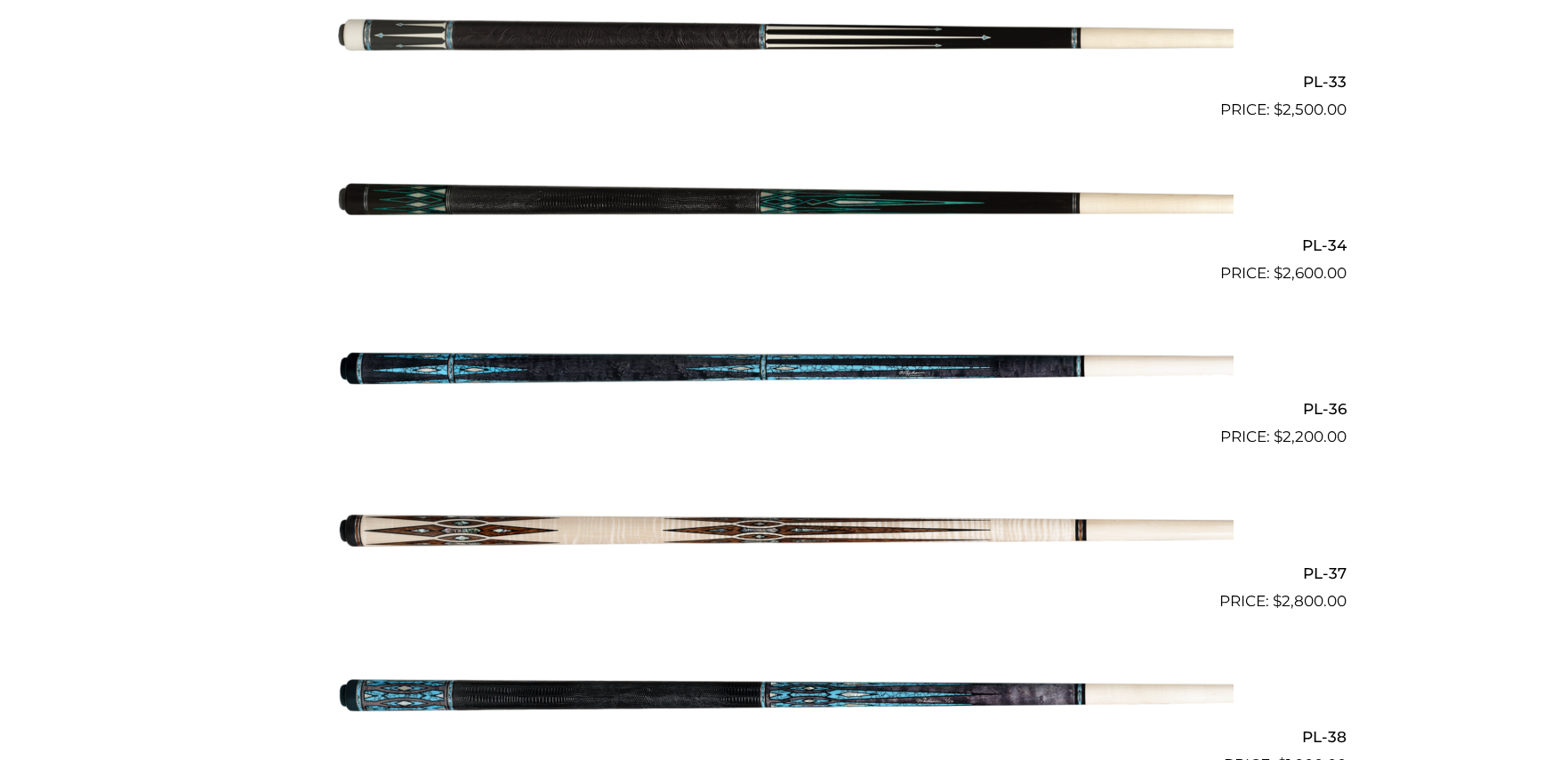
click at [742, 519] on img at bounding box center [784, 530] width 898 height 149
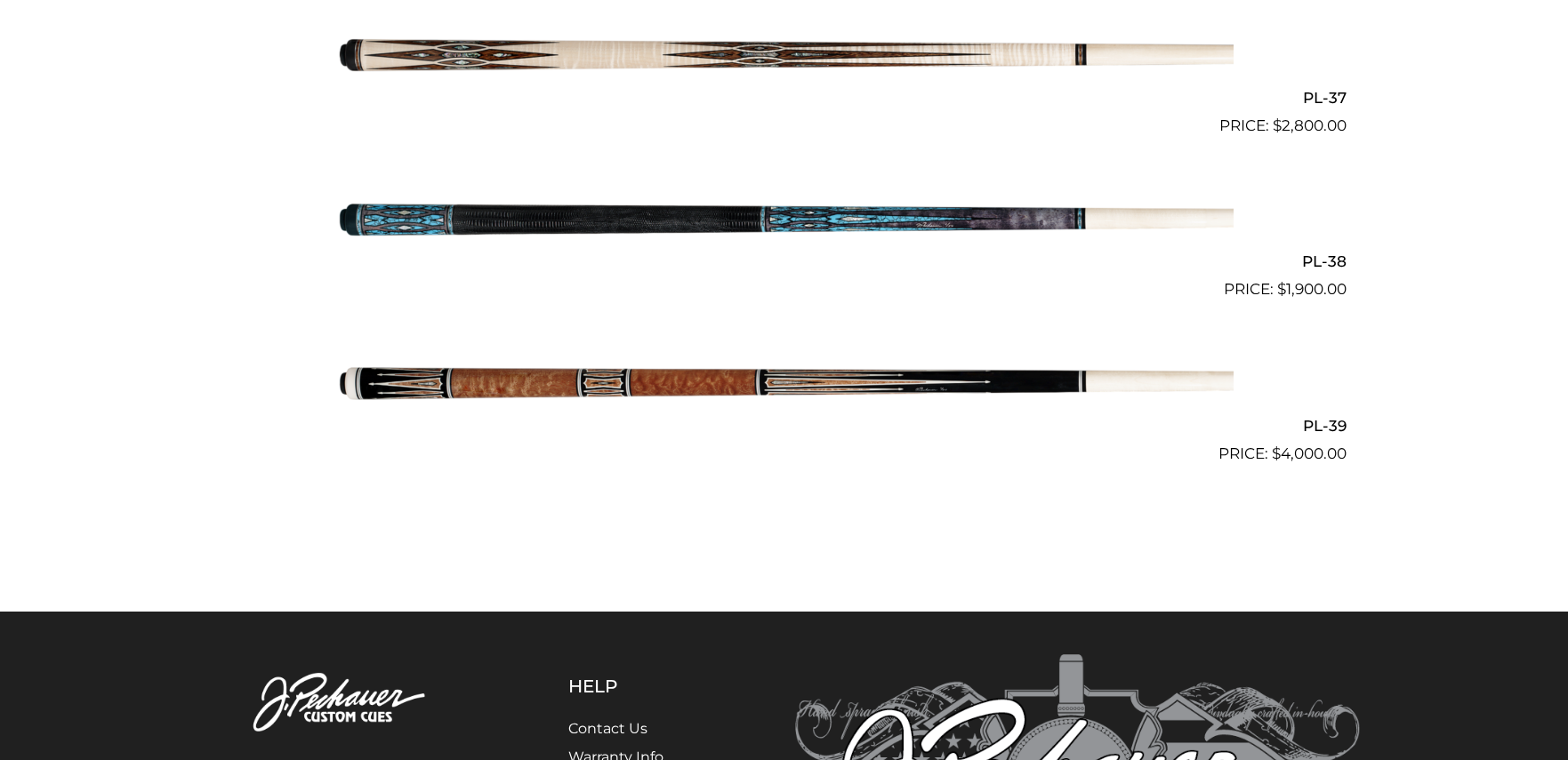
scroll to position [5028, 0]
